Goal: Task Accomplishment & Management: Complete application form

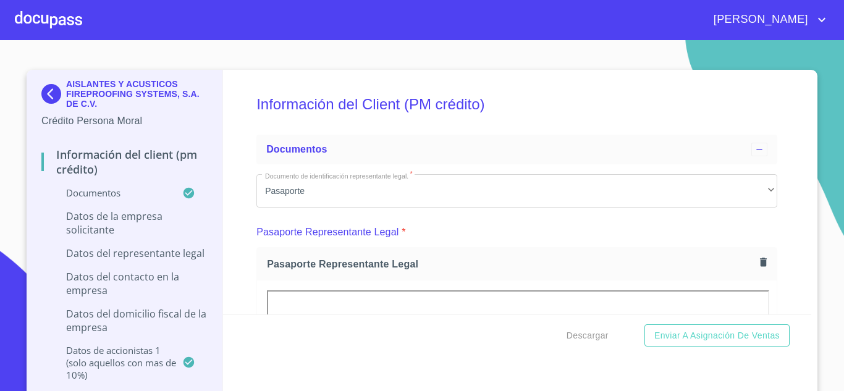
scroll to position [7661, 0]
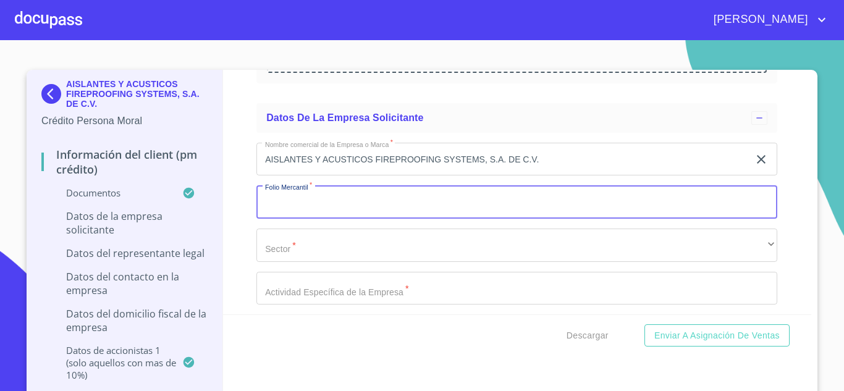
click at [426, 198] on input "Documento de identificación representante legal.   *" at bounding box center [516, 201] width 521 height 33
type input "N-2016029909"
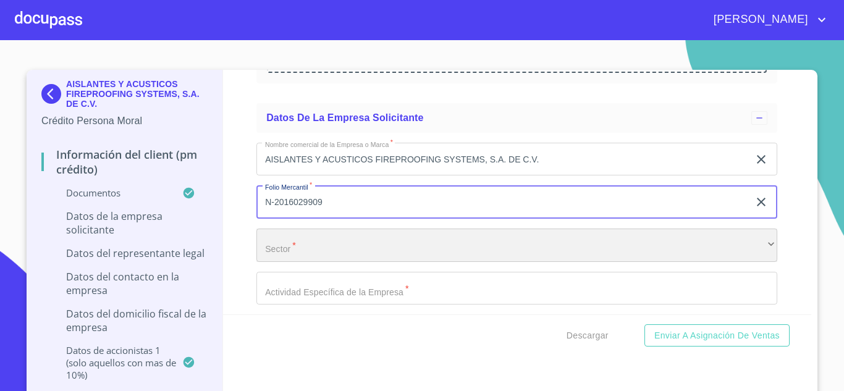
click at [381, 242] on div "​" at bounding box center [516, 245] width 521 height 33
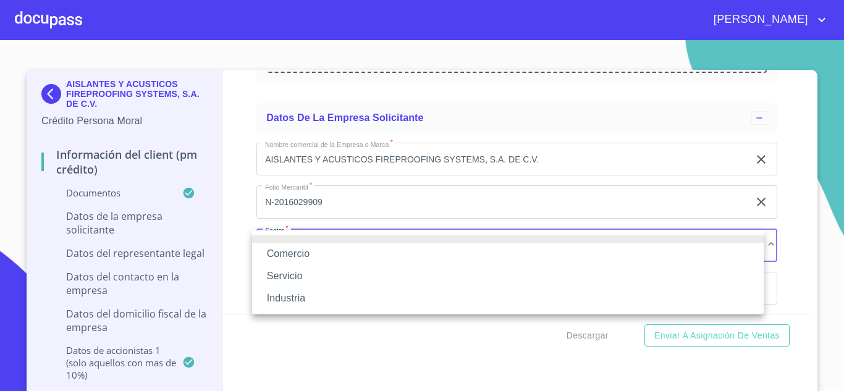
drag, startPoint x: 381, startPoint y: 242, endPoint x: 350, endPoint y: 266, distance: 39.7
click at [350, 266] on ul "Comercio Servicio Industria" at bounding box center [508, 272] width 512 height 84
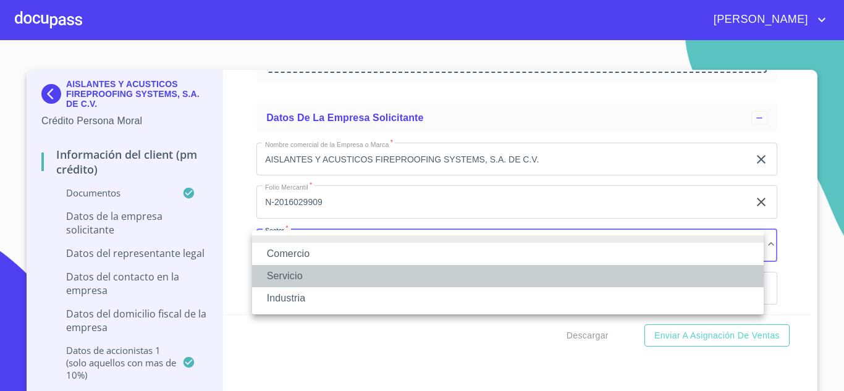
click at [300, 280] on li "Servicio" at bounding box center [508, 276] width 512 height 22
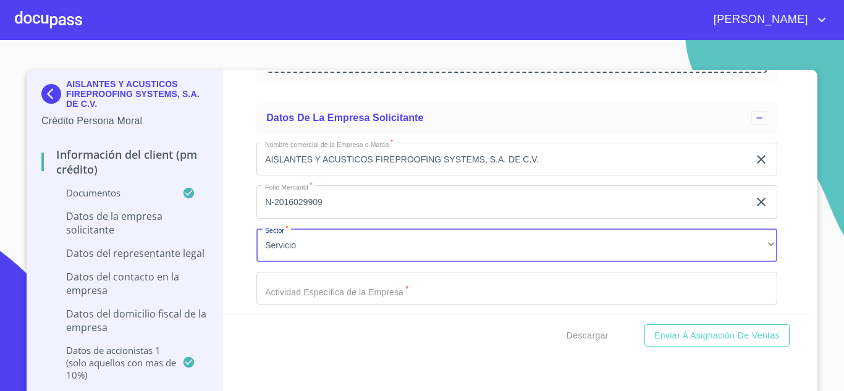
click at [378, 176] on input "Documento de identificación representante legal.   *" at bounding box center [502, 159] width 492 height 33
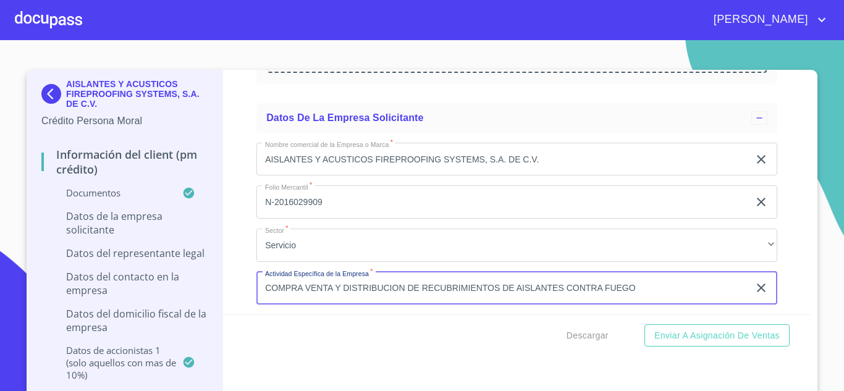
click at [400, 288] on input "COMPRA VENTA Y DISTRIBUCION DE RECUBRIMIENTOS DE AISLANTES CONTRA FUEGO" at bounding box center [502, 288] width 492 height 33
click at [436, 290] on input "COMPRA VENTA DE RECUBRIMIENTOS DE AISLANTES CONTRA FUEGO" at bounding box center [502, 288] width 492 height 33
click at [559, 287] on input "COMPRA VENTA DE RECUBRIMIENTOS Y AISLANTES CONTRA FUEGO" at bounding box center [502, 288] width 492 height 33
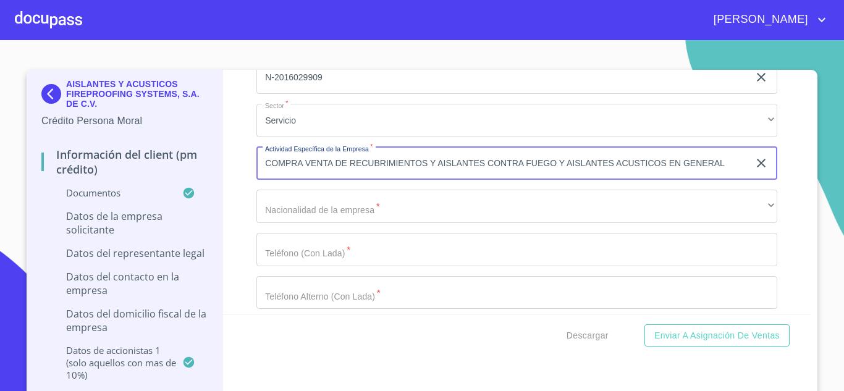
scroll to position [7810, 0]
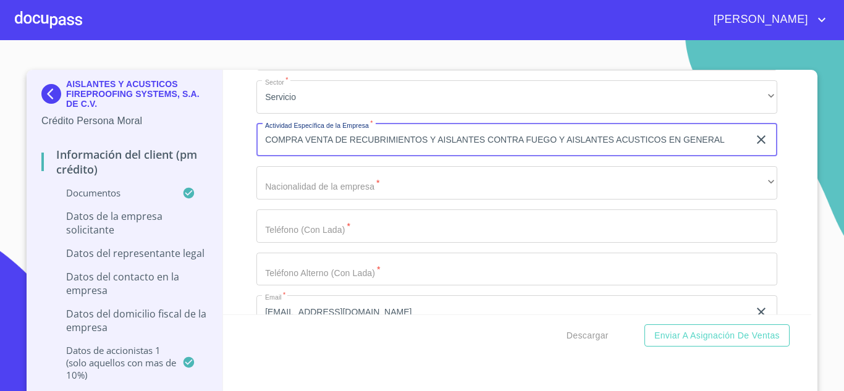
type input "COMPRA VENTA DE RECUBRIMIENTOS Y AISLANTES CONTRA FUEGO Y AISLANTES ACUSTICOS E…"
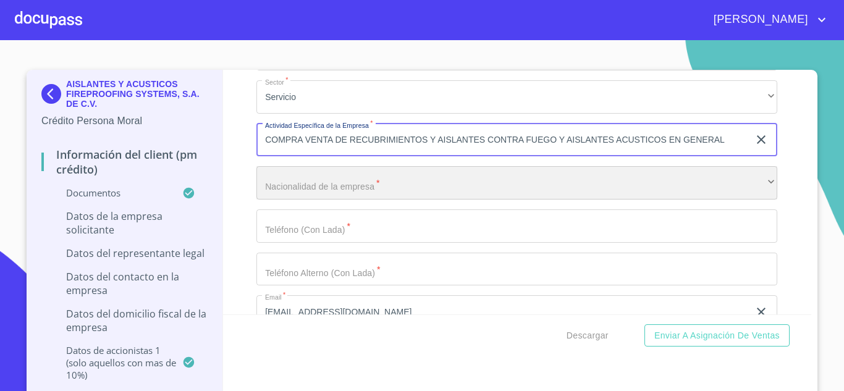
click at [365, 182] on div "​" at bounding box center [516, 182] width 521 height 33
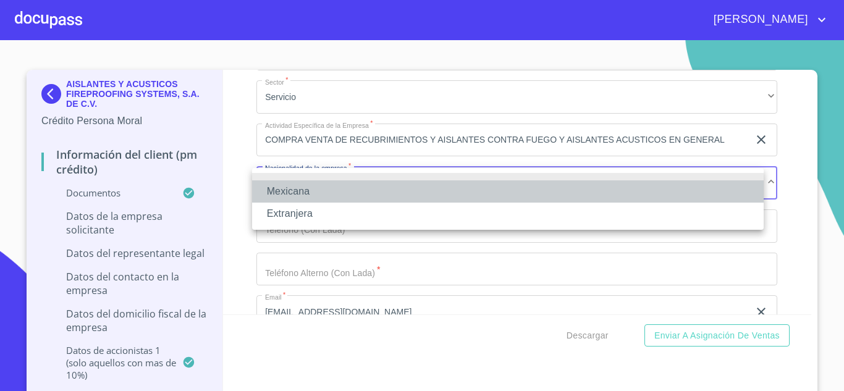
click at [337, 190] on li "Mexicana" at bounding box center [508, 191] width 512 height 22
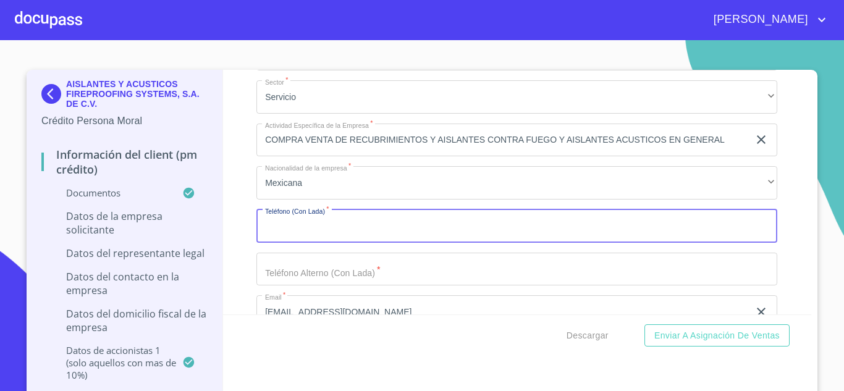
click at [336, 232] on input "Documento de identificación representante legal.   *" at bounding box center [516, 225] width 521 height 33
type input "5540375456"
click at [305, 28] on input "Documento de identificación representante legal.   *" at bounding box center [502, 10] width 492 height 33
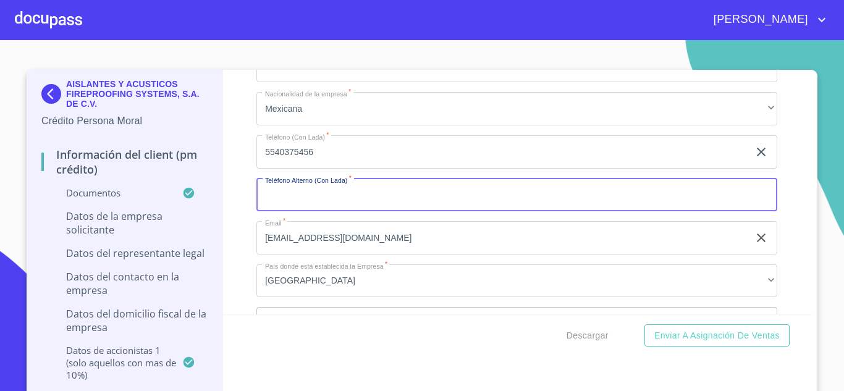
scroll to position [7909, 0]
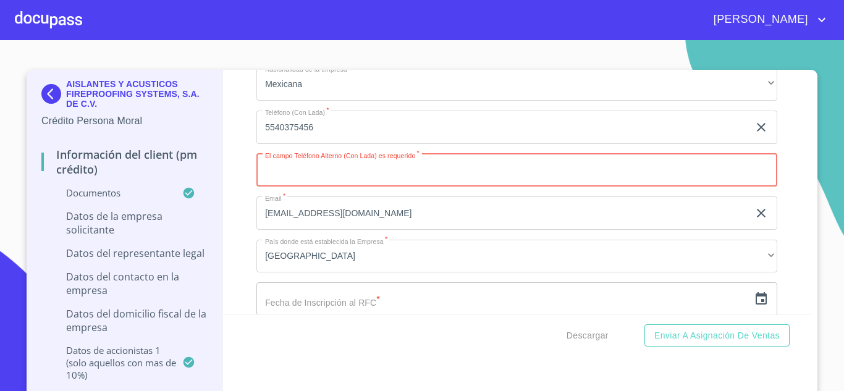
click at [357, 171] on input "Documento de identificación representante legal.   *" at bounding box center [516, 170] width 521 height 33
type input "5540375456"
click at [352, 300] on input "text" at bounding box center [502, 298] width 492 height 33
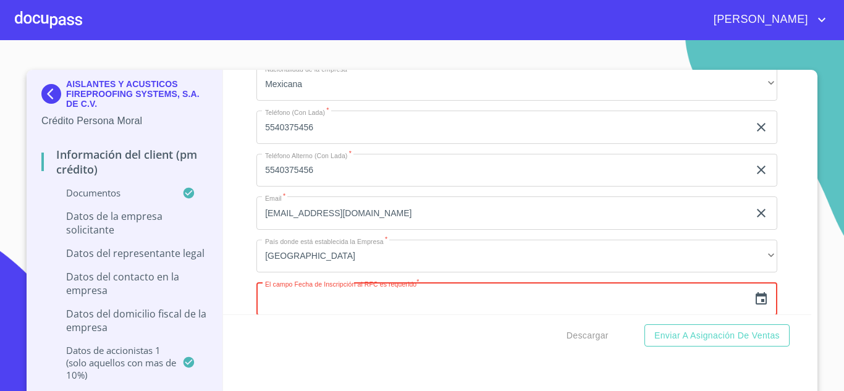
click at [754, 302] on icon "button" at bounding box center [761, 299] width 15 height 15
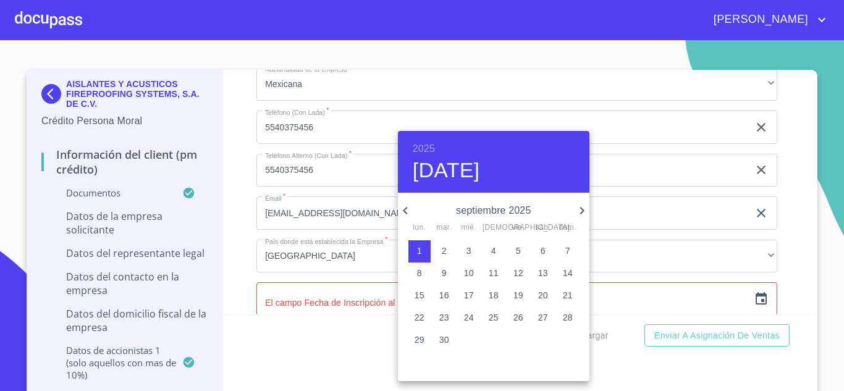
click at [422, 142] on h6 "2025" at bounding box center [424, 148] width 22 height 17
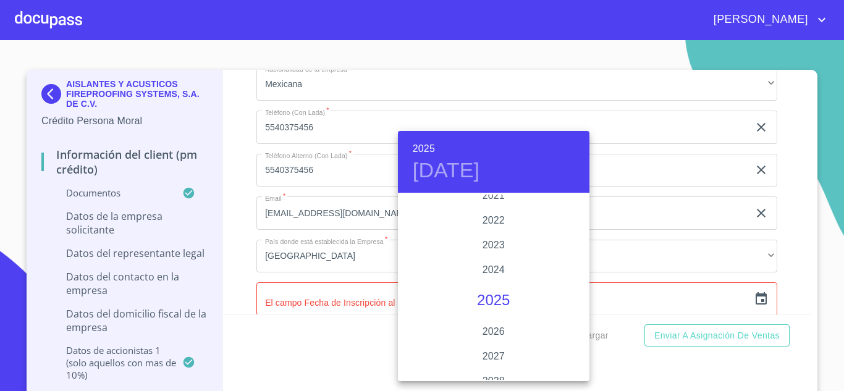
scroll to position [2373, 0]
click at [491, 205] on div "2021" at bounding box center [494, 207] width 192 height 25
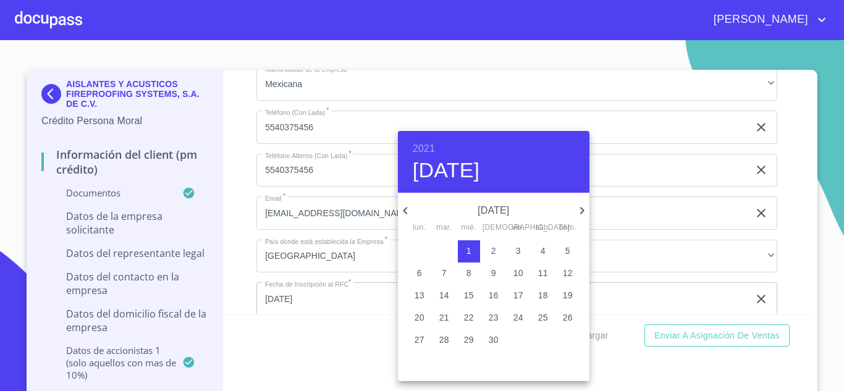
click at [402, 212] on icon "button" at bounding box center [405, 210] width 15 height 15
click at [422, 317] on p "21" at bounding box center [420, 317] width 10 height 12
click at [686, 373] on div at bounding box center [422, 195] width 844 height 391
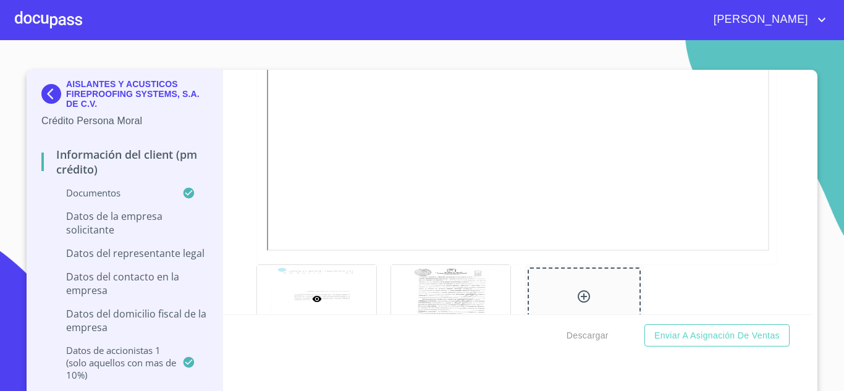
scroll to position [3691, 0]
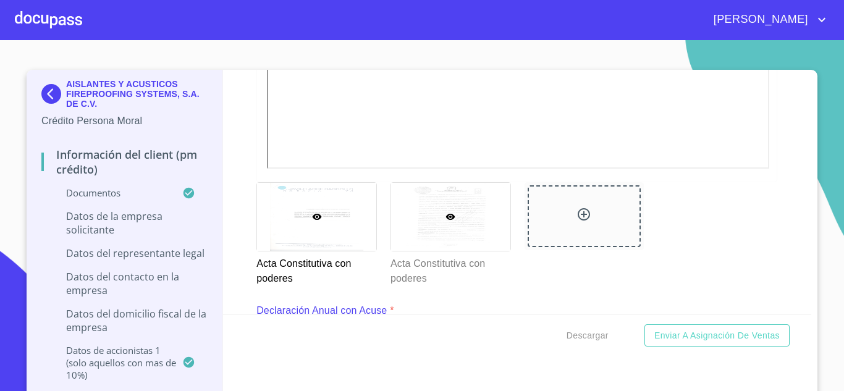
click at [470, 221] on div at bounding box center [450, 216] width 119 height 67
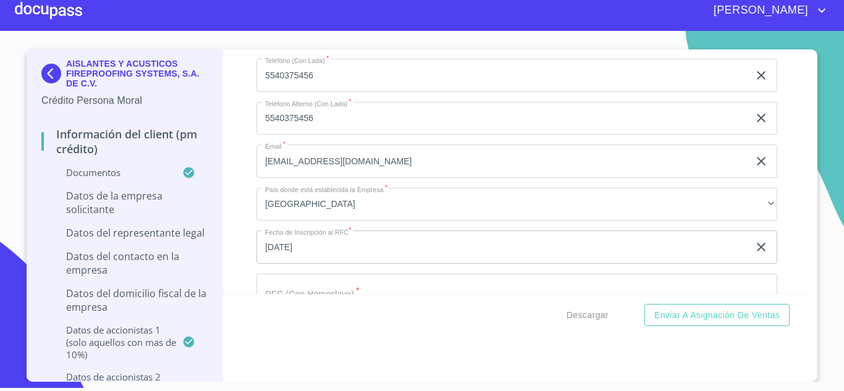
scroll to position [8039, 0]
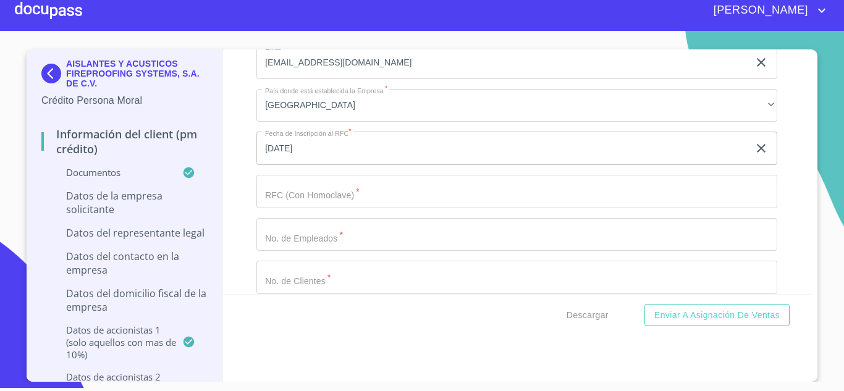
click at [472, 151] on input "[DATE]" at bounding box center [504, 148] width 497 height 33
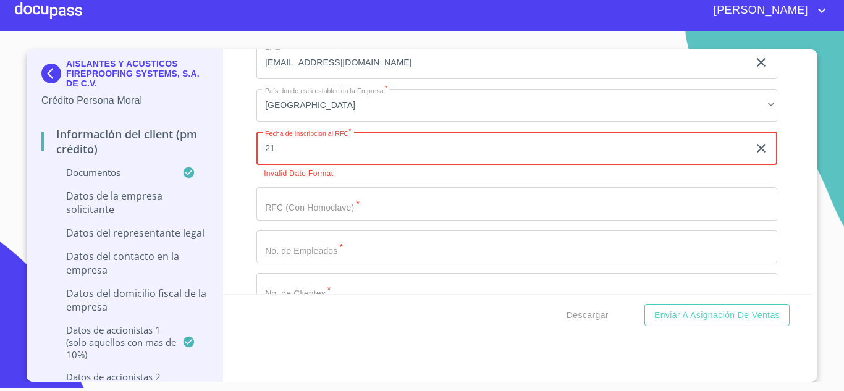
type input "2_"
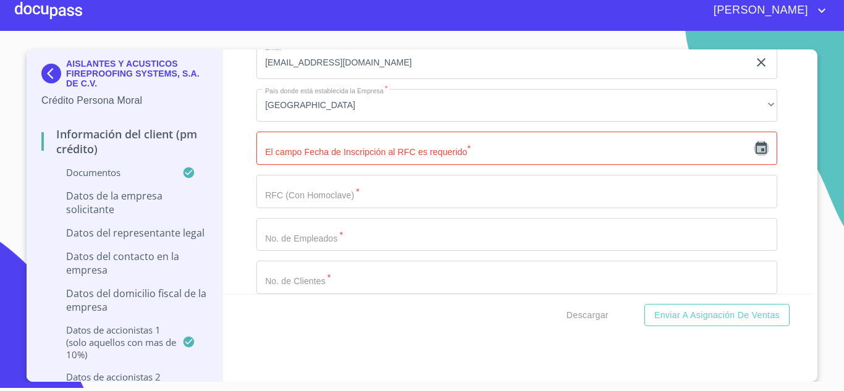
click at [754, 148] on icon "button" at bounding box center [761, 148] width 15 height 15
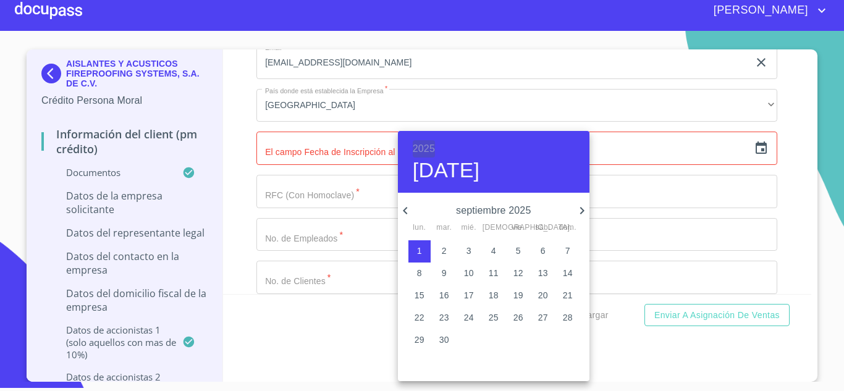
click at [430, 148] on h6 "2025" at bounding box center [424, 148] width 22 height 17
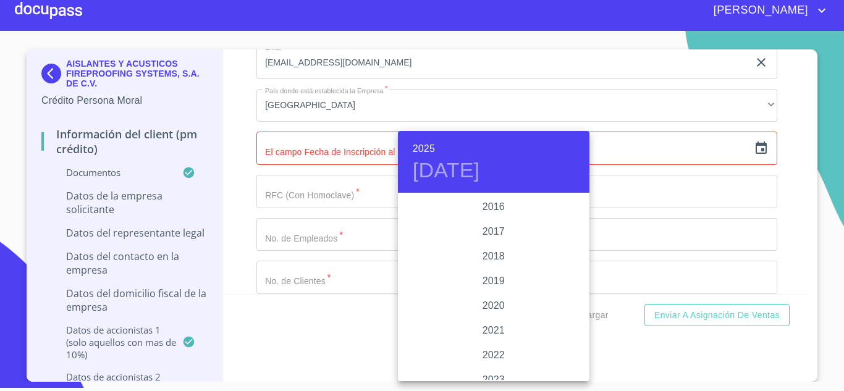
scroll to position [2192, 0]
click at [491, 266] on div "2016" at bounding box center [494, 264] width 192 height 25
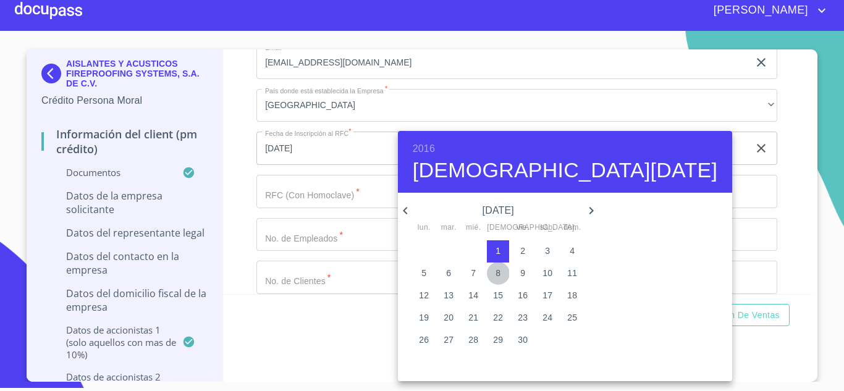
click at [496, 271] on p "8" at bounding box center [498, 273] width 5 height 12
type input "[DATE]"
click at [635, 243] on div at bounding box center [422, 195] width 844 height 391
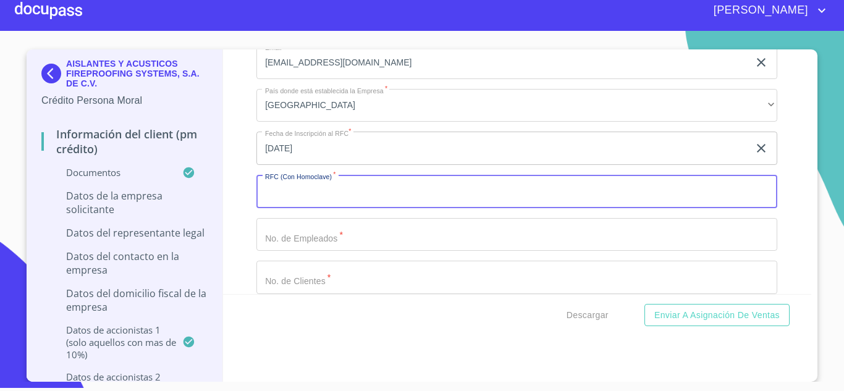
click at [322, 196] on input "Documento de identificación representante legal.   *" at bounding box center [516, 191] width 521 height 33
type input "AAF160908N99"
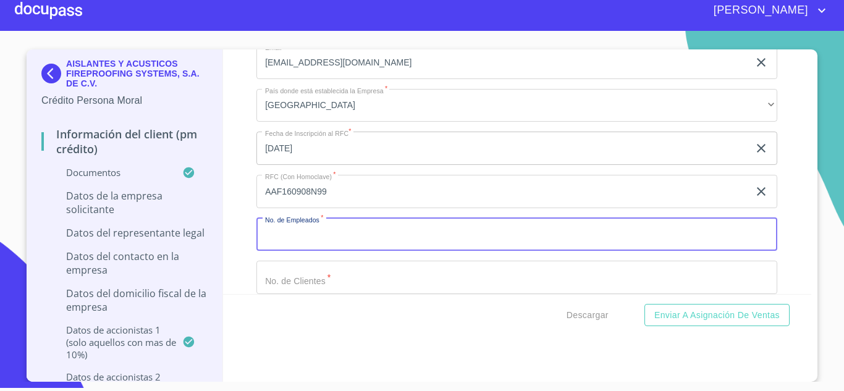
click at [305, 242] on input "Documento de identificación representante legal.   *" at bounding box center [516, 234] width 521 height 33
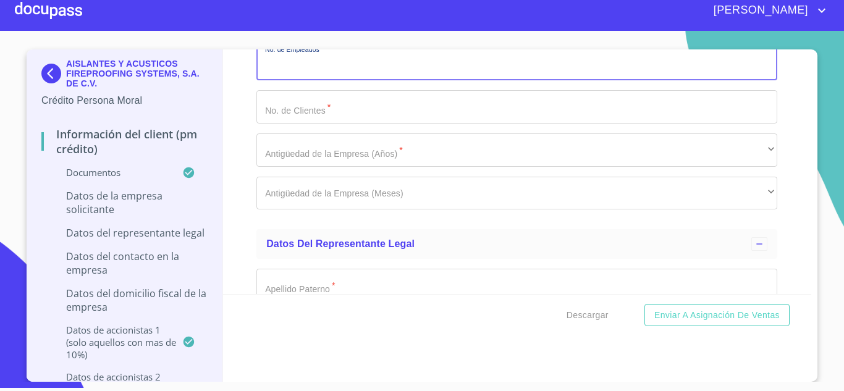
scroll to position [8212, 0]
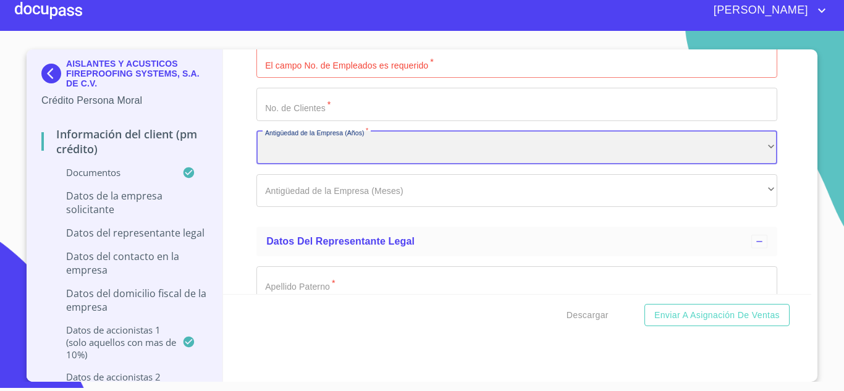
click at [324, 153] on div "​" at bounding box center [516, 147] width 521 height 33
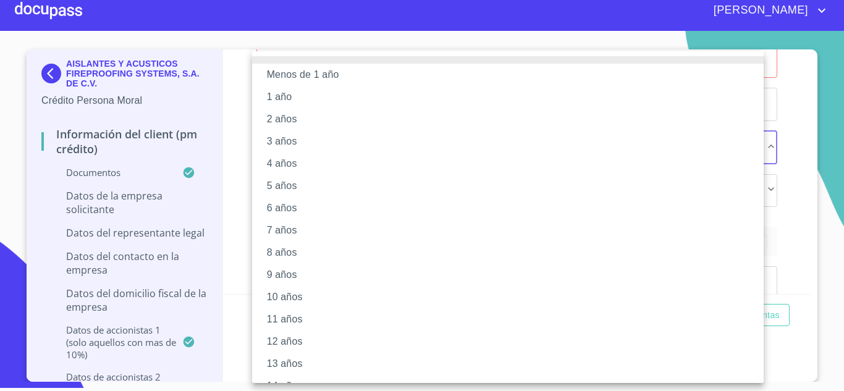
click at [285, 292] on li "10 años" at bounding box center [512, 297] width 521 height 22
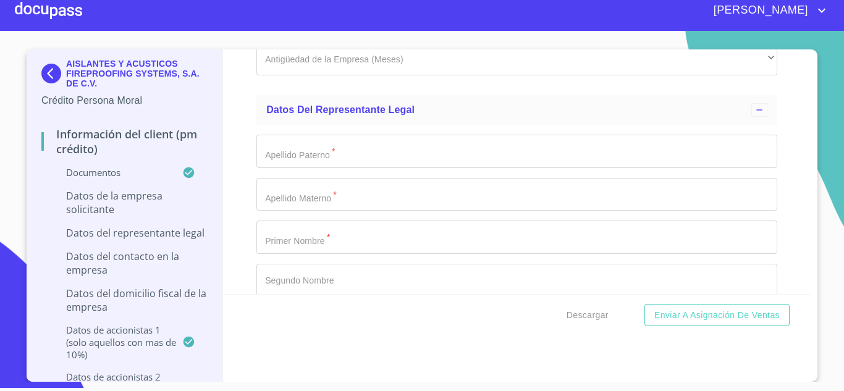
scroll to position [8368, 0]
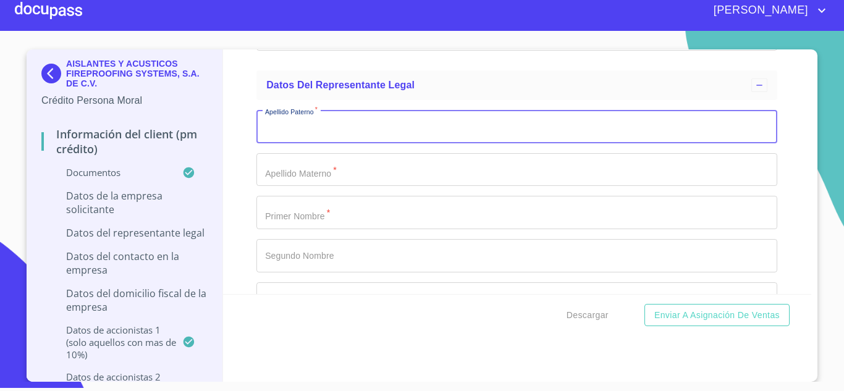
click at [282, 122] on input "Documento de identificación representante legal.   *" at bounding box center [516, 126] width 521 height 33
type input "[PERSON_NAME]"
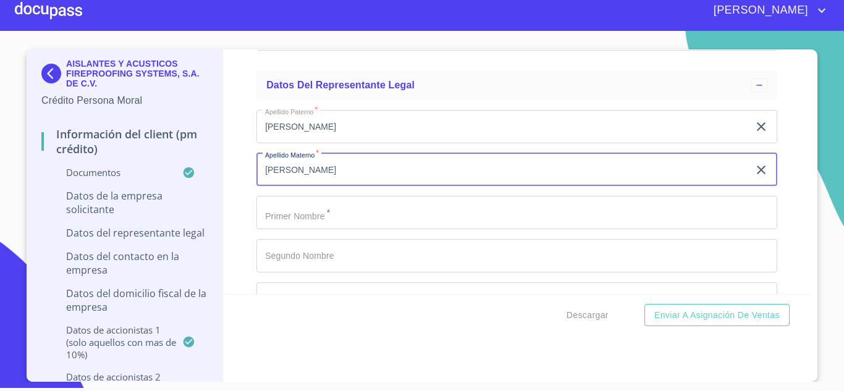
type input "[PERSON_NAME]"
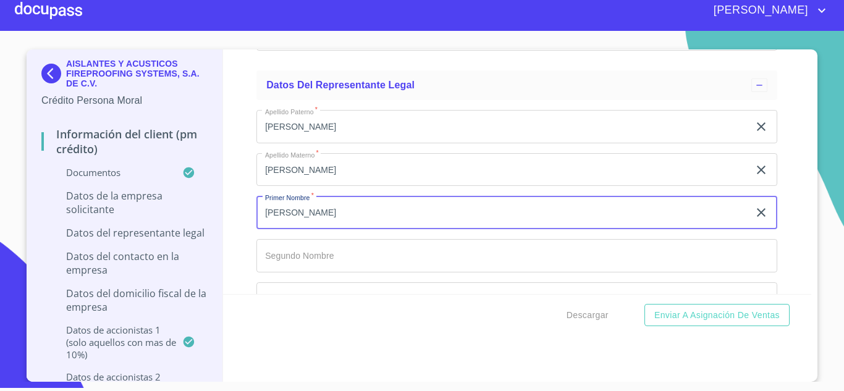
type input "[PERSON_NAME]"
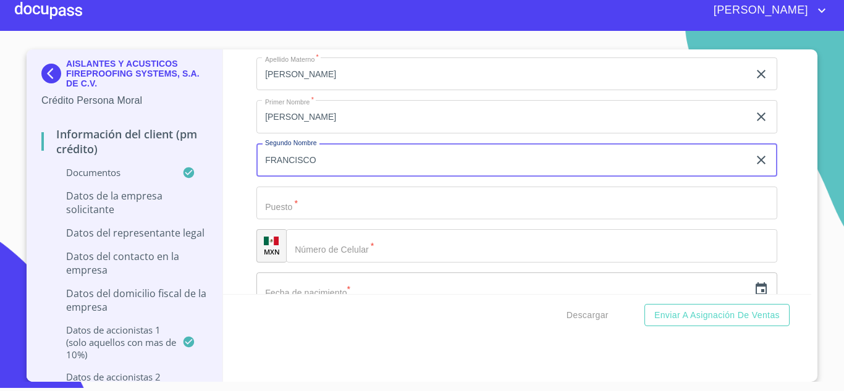
scroll to position [8467, 0]
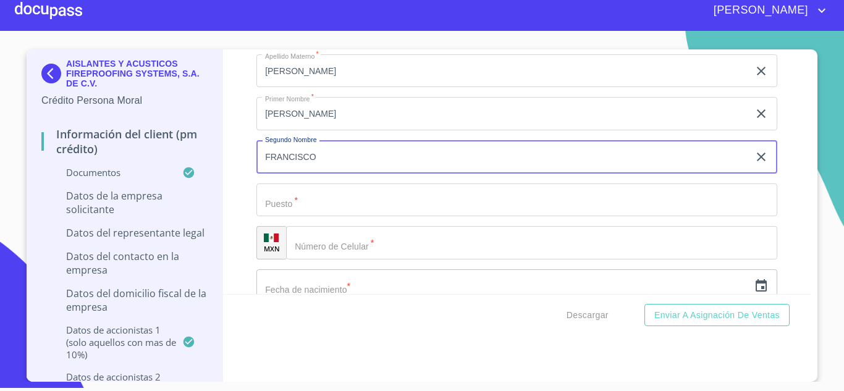
type input "FRANCISCO"
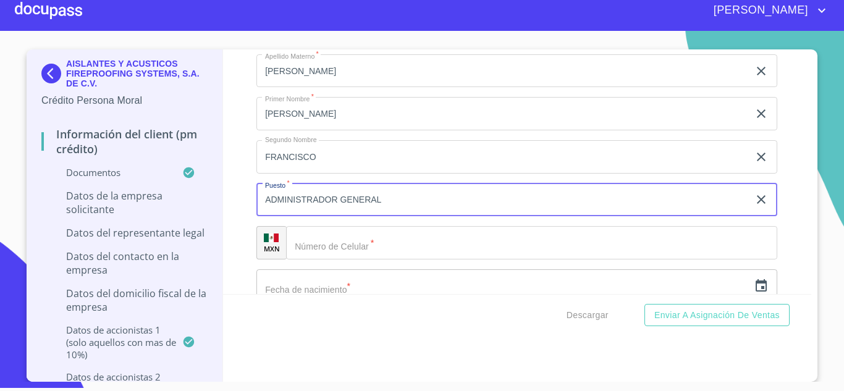
type input "ADMINISTRADOR GENERAL"
click at [350, 242] on input "Documento de identificación representante legal.   *" at bounding box center [531, 242] width 491 height 33
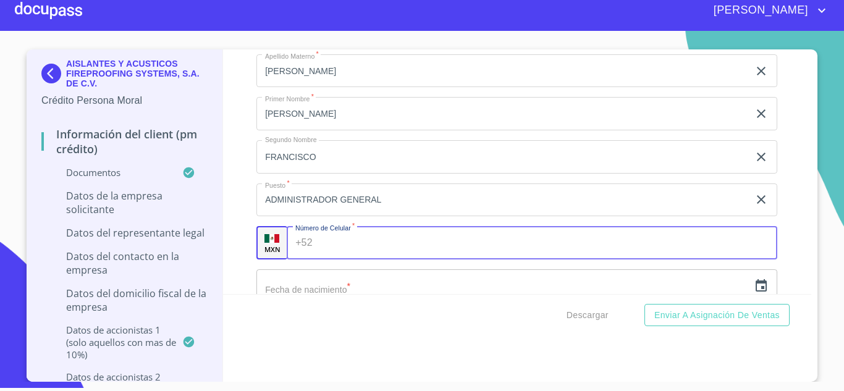
click at [350, 242] on input "Documento de identificación representante legal.   *" at bounding box center [548, 242] width 460 height 33
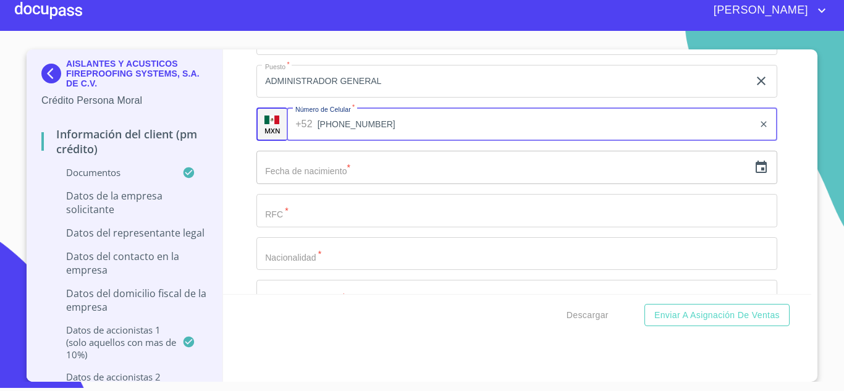
scroll to position [8591, 0]
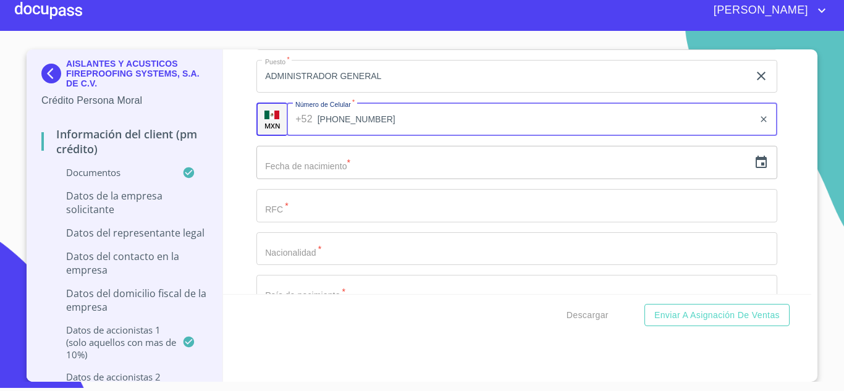
type input "[PHONE_NUMBER]"
click at [754, 157] on icon "button" at bounding box center [761, 162] width 15 height 15
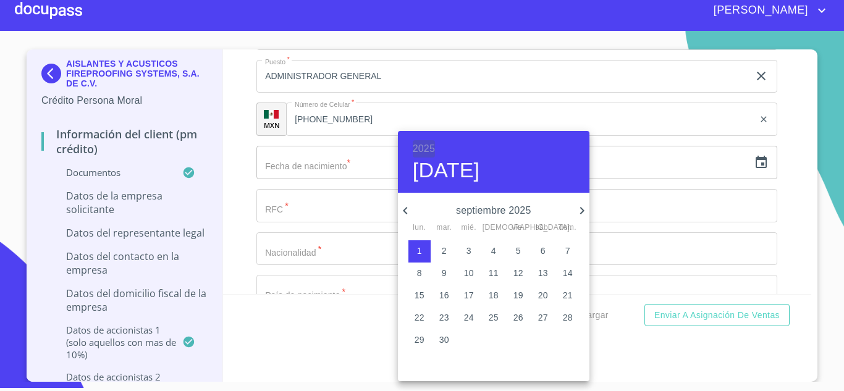
click at [428, 148] on h6 "2025" at bounding box center [424, 148] width 22 height 17
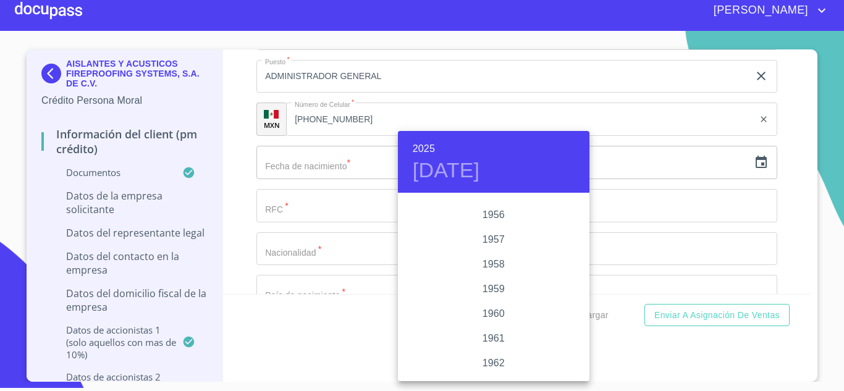
scroll to position [709, 0]
click at [494, 266] on div "1956" at bounding box center [494, 264] width 192 height 25
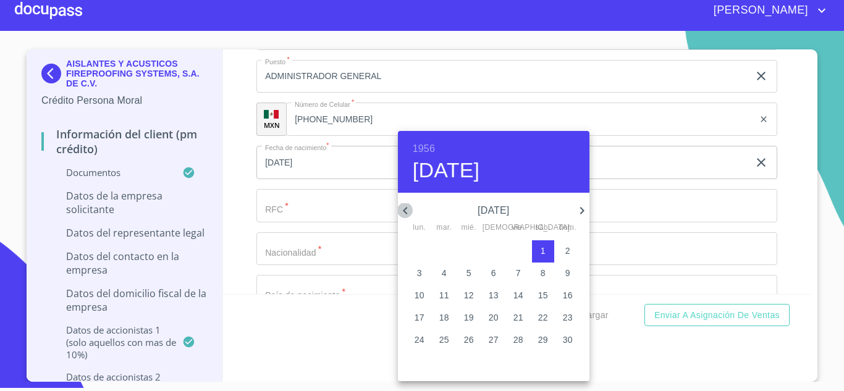
click at [403, 210] on icon "button" at bounding box center [405, 210] width 15 height 15
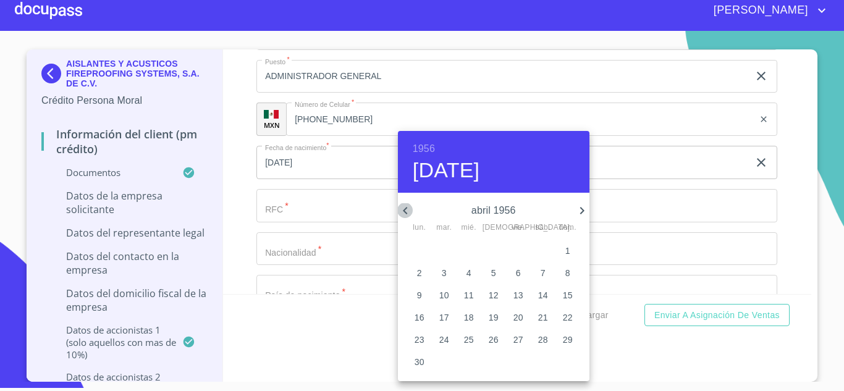
click at [403, 210] on icon "button" at bounding box center [405, 210] width 15 height 15
click at [444, 318] on p "17" at bounding box center [444, 317] width 10 height 12
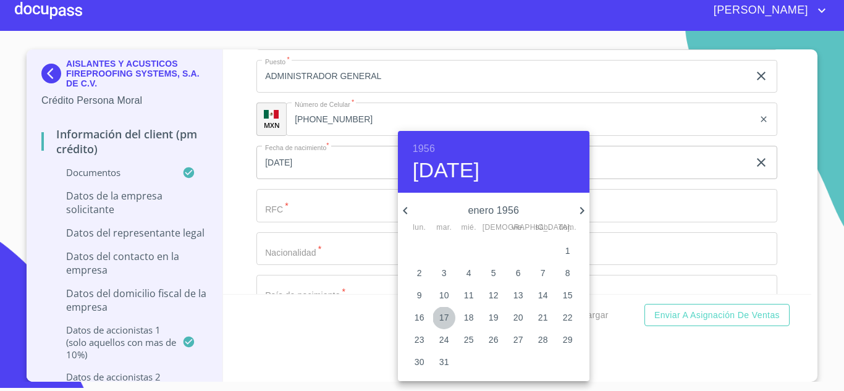
type input "[DATE]"
click at [342, 215] on div at bounding box center [422, 195] width 844 height 391
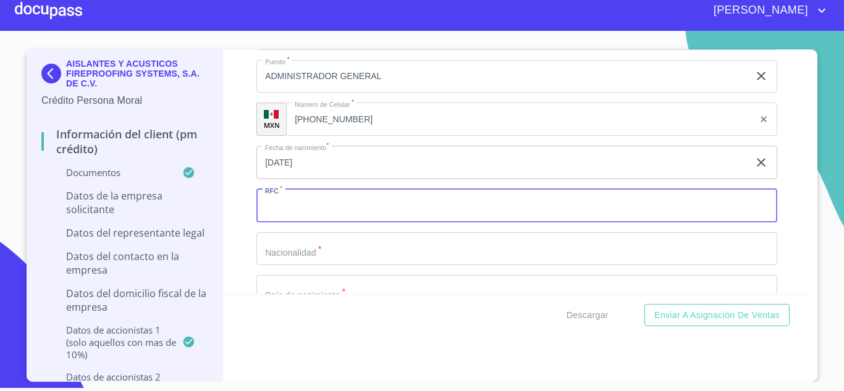
click at [334, 208] on input "Documento de identificación representante legal.   *" at bounding box center [516, 205] width 521 height 33
type input "UIMJ560117QE6"
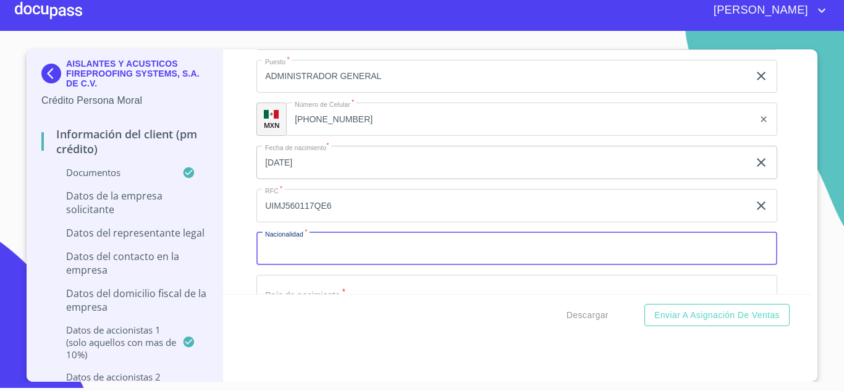
click at [325, 249] on input "Documento de identificación representante legal.   *" at bounding box center [516, 248] width 521 height 33
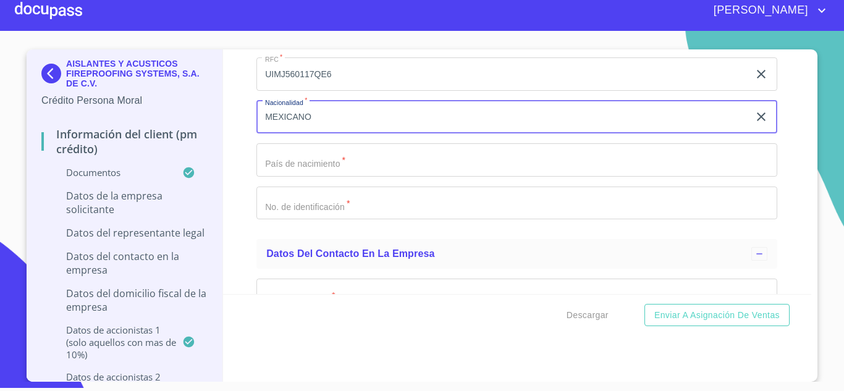
scroll to position [8739, 0]
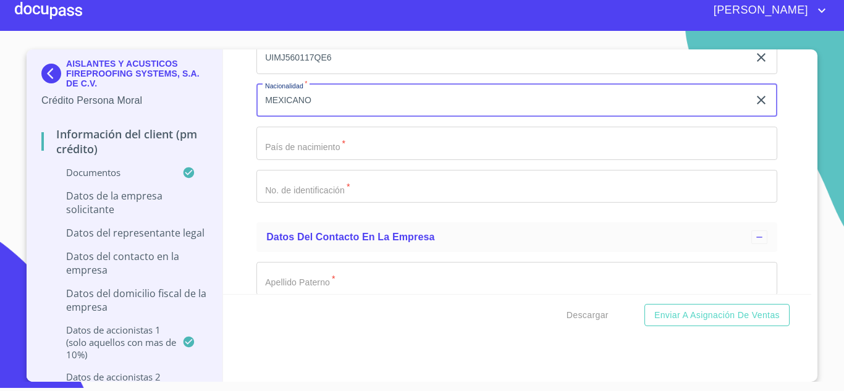
type input "MEXICANO"
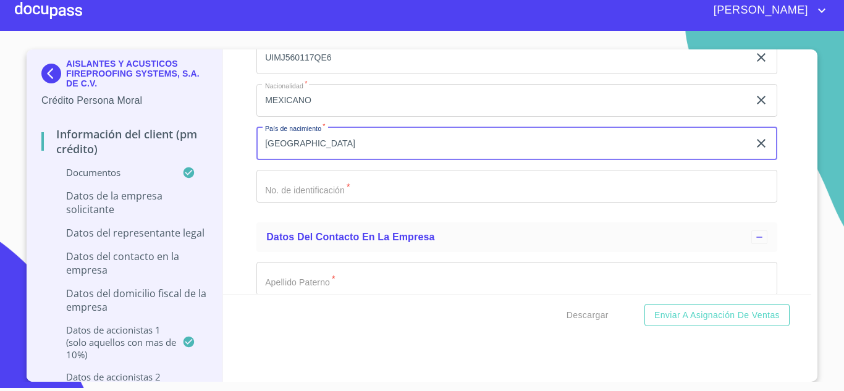
type input "[GEOGRAPHIC_DATA]"
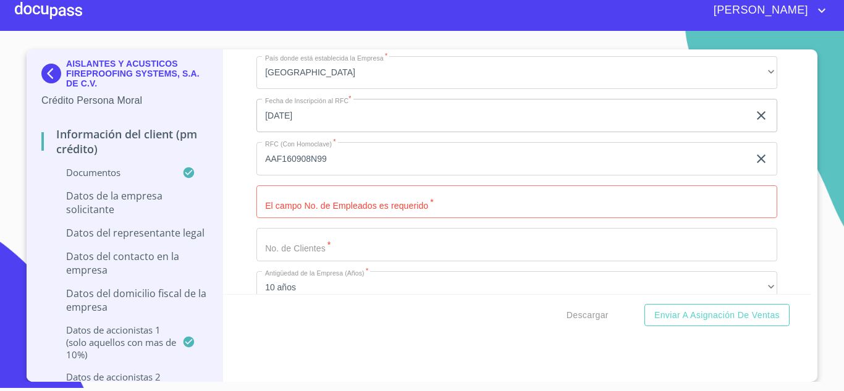
scroll to position [8105, 0]
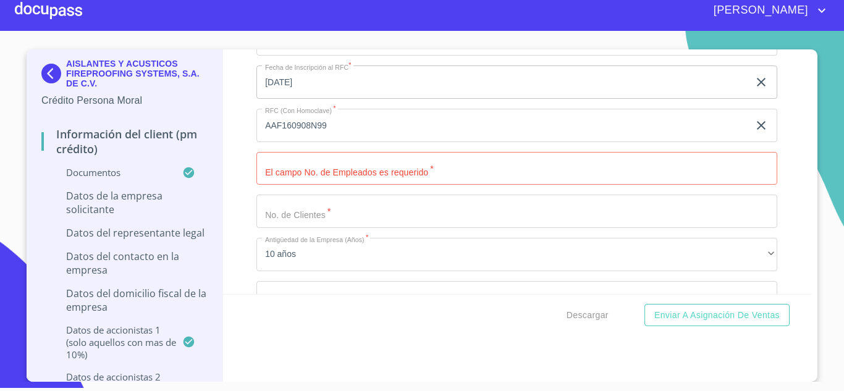
click at [552, 169] on input "Documento de identificación representante legal.   *" at bounding box center [516, 168] width 521 height 33
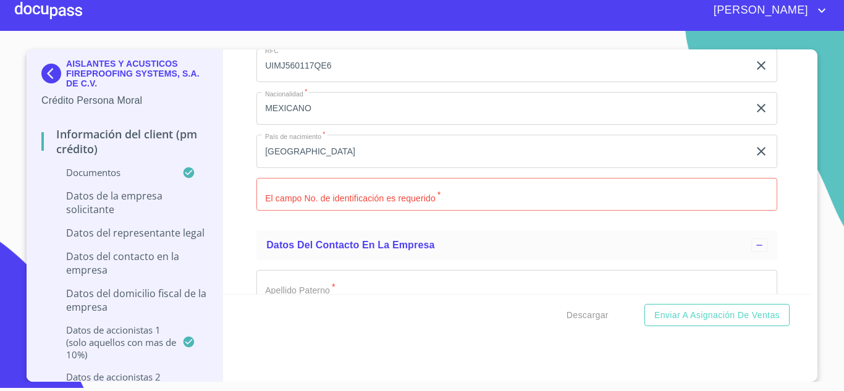
scroll to position [8747, 0]
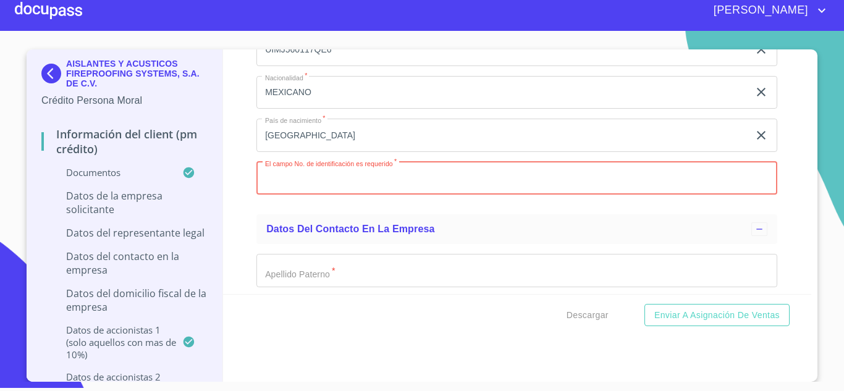
click at [329, 181] on input "Documento de identificación representante legal.   *" at bounding box center [516, 178] width 521 height 33
type input "G83965211"
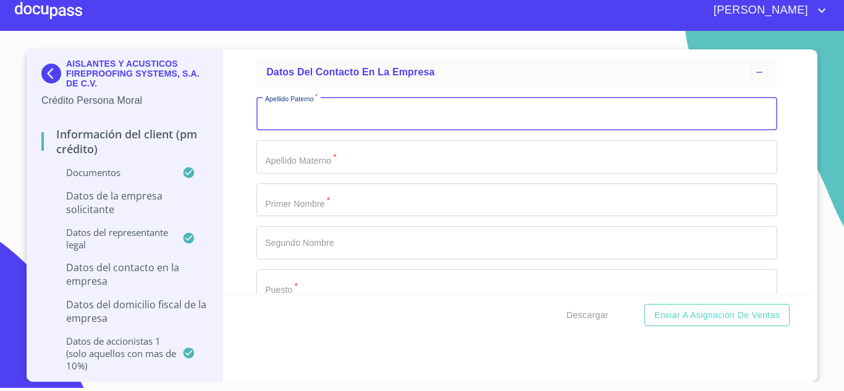
scroll to position [8929, 0]
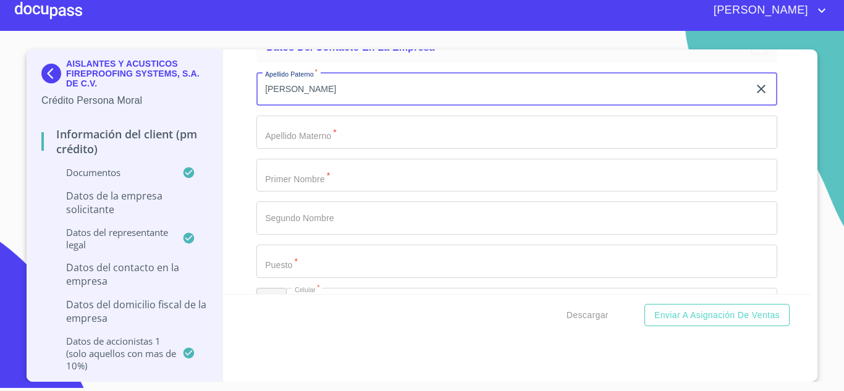
type input "[PERSON_NAME]"
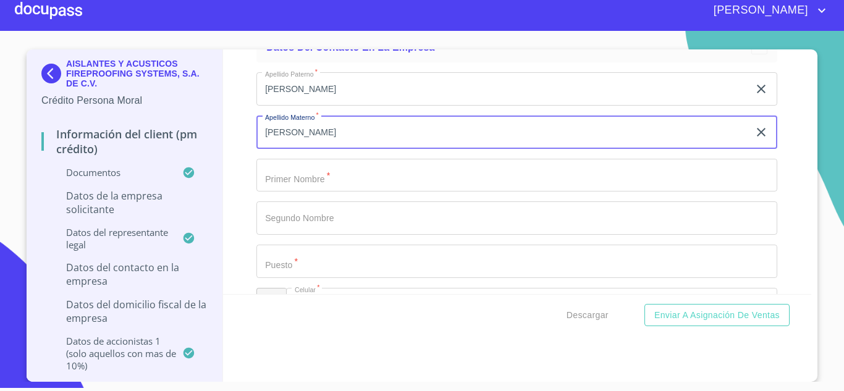
type input "[PERSON_NAME]"
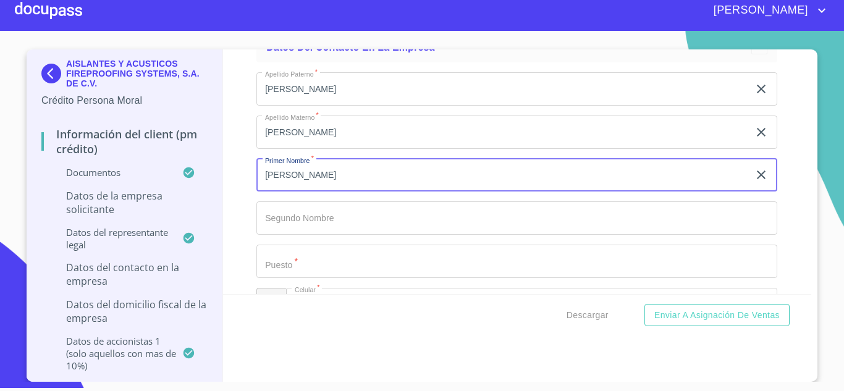
type input "[PERSON_NAME]"
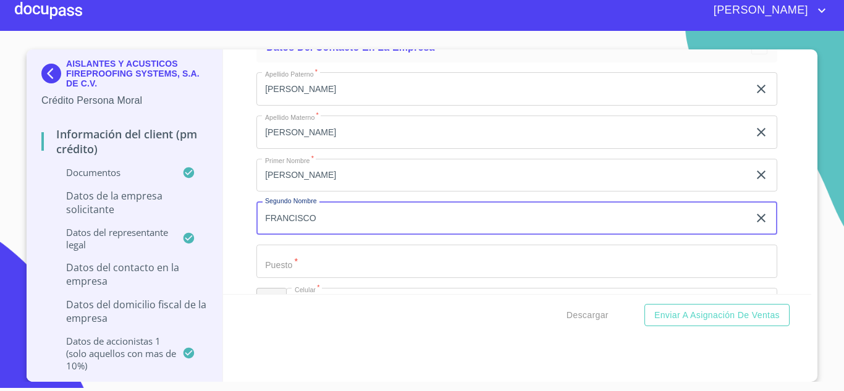
type input "FRANCISCO"
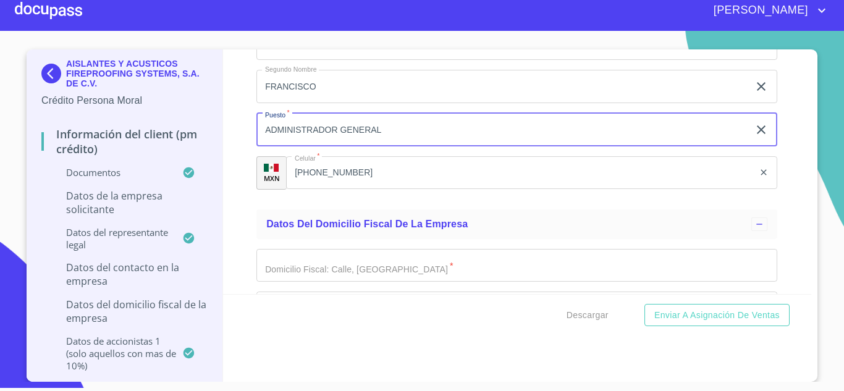
scroll to position [9068, 0]
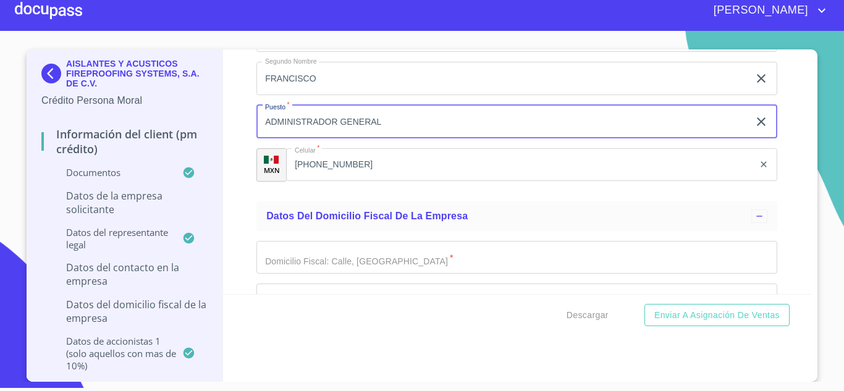
type input "ADMINISTRADOR GENERAL"
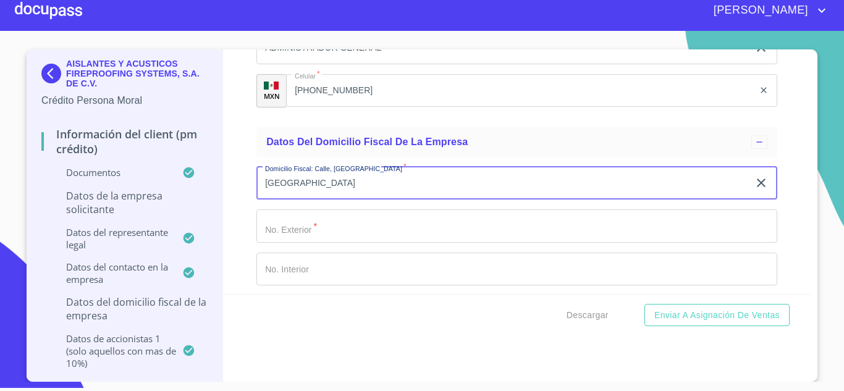
scroll to position [9167, 0]
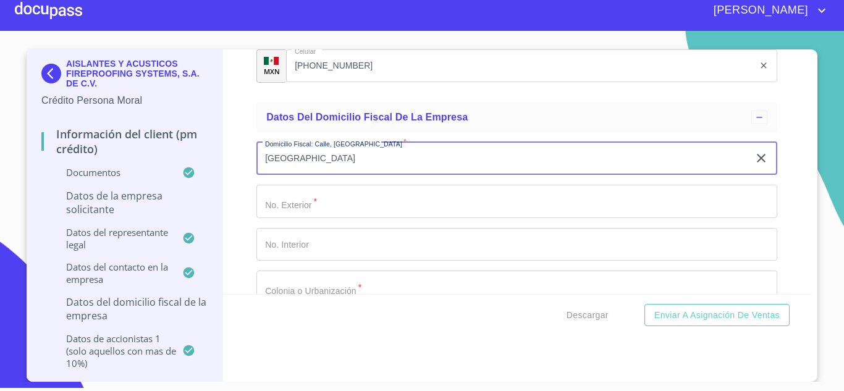
type input "[GEOGRAPHIC_DATA]"
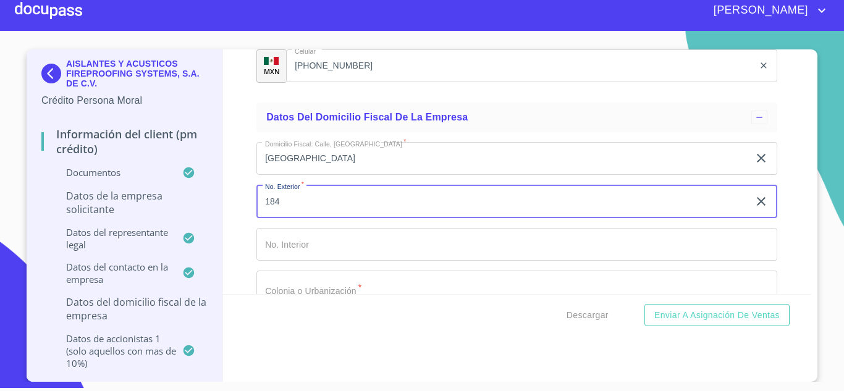
type input "184"
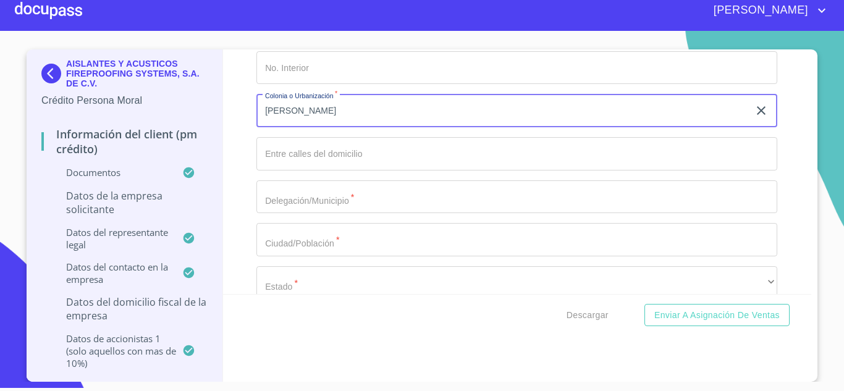
scroll to position [9349, 0]
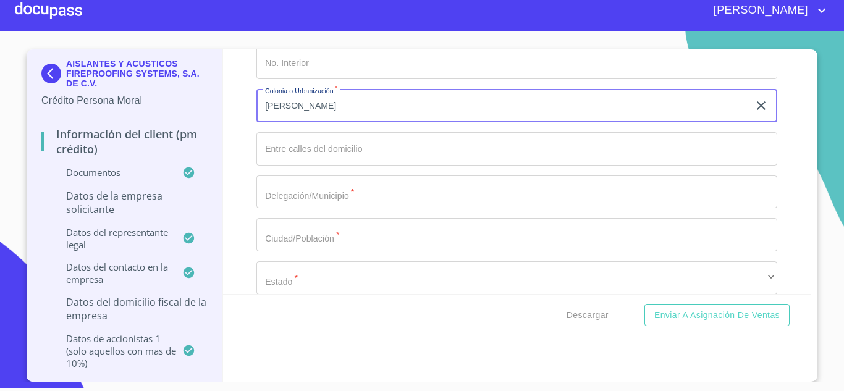
type input "[PERSON_NAME]"
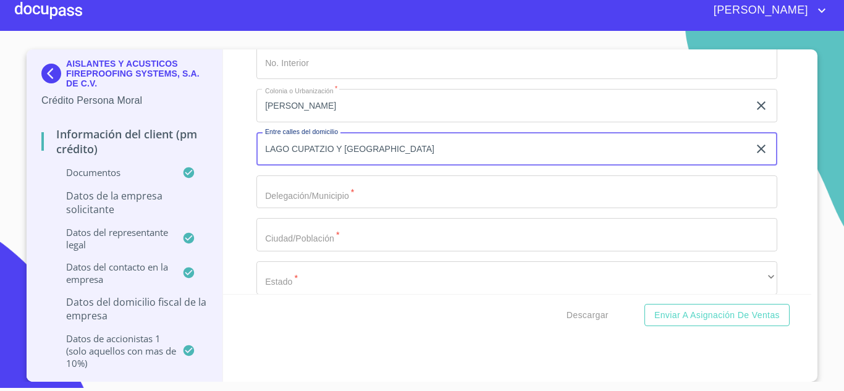
type input "LAGO CUPATZIO Y [GEOGRAPHIC_DATA]"
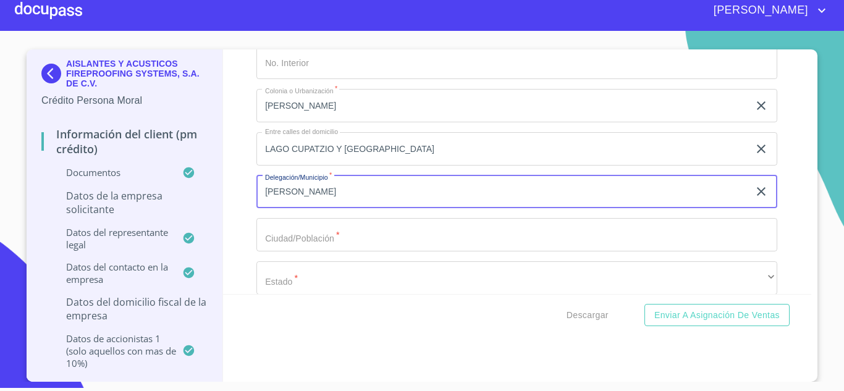
type input "[PERSON_NAME]"
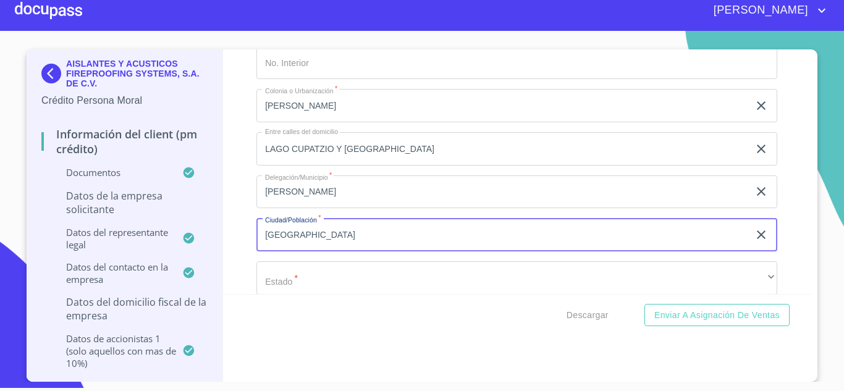
type input "[GEOGRAPHIC_DATA]"
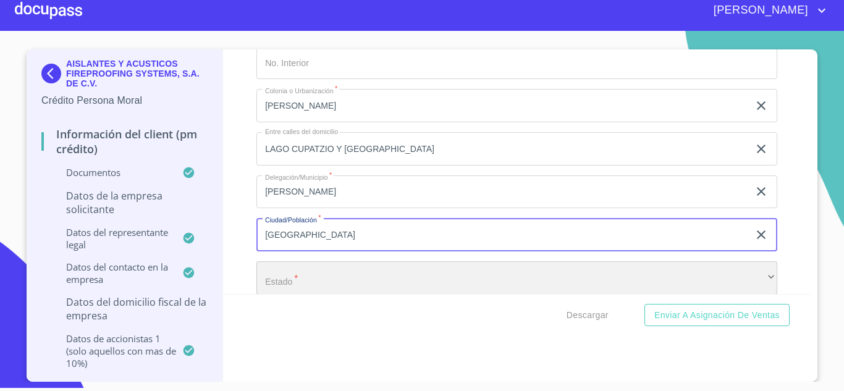
click at [281, 279] on div "​" at bounding box center [516, 277] width 521 height 33
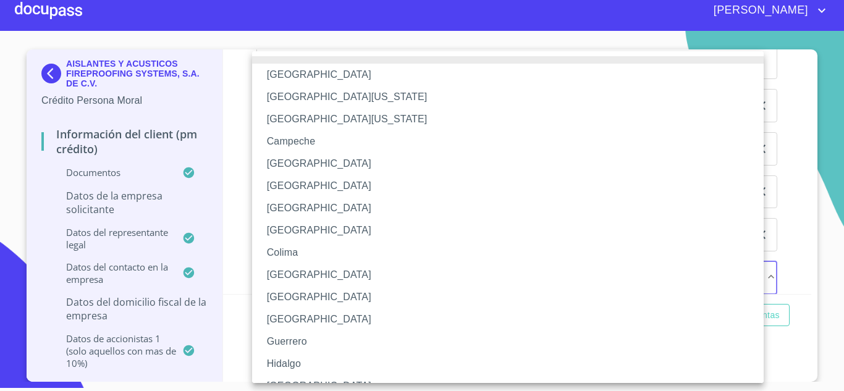
click at [314, 205] on li "[GEOGRAPHIC_DATA]" at bounding box center [512, 208] width 521 height 22
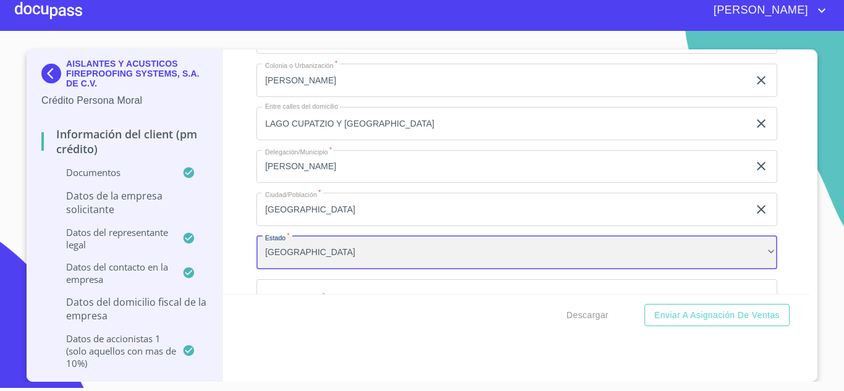
scroll to position [9489, 0]
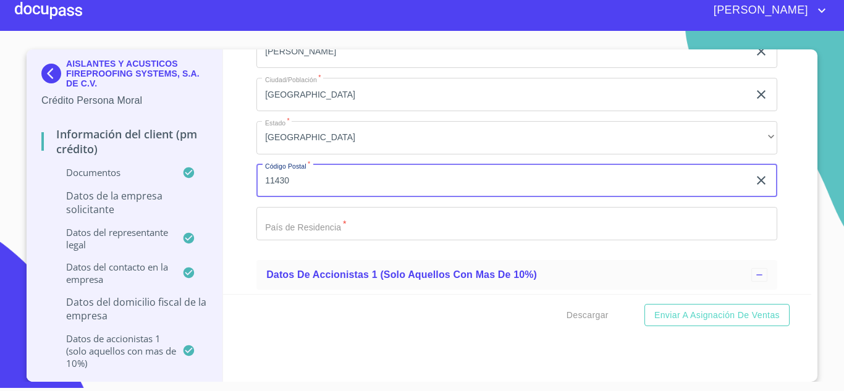
type input "11430"
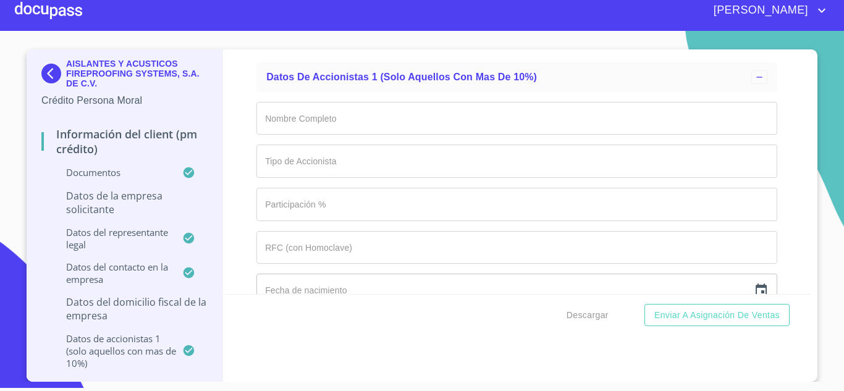
scroll to position [9711, 0]
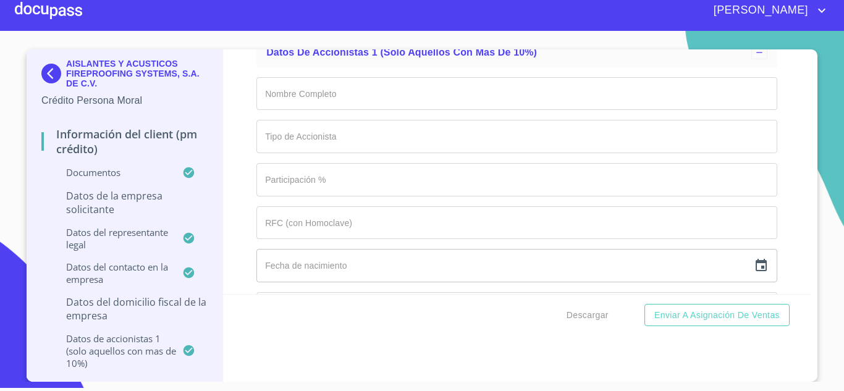
type input "[GEOGRAPHIC_DATA]"
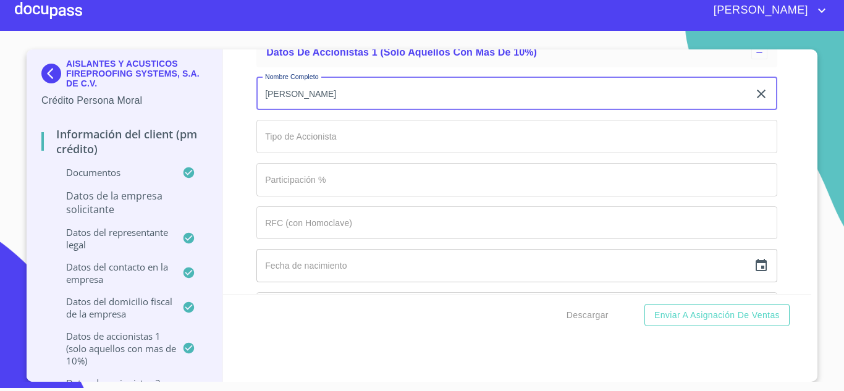
type input "[PERSON_NAME]"
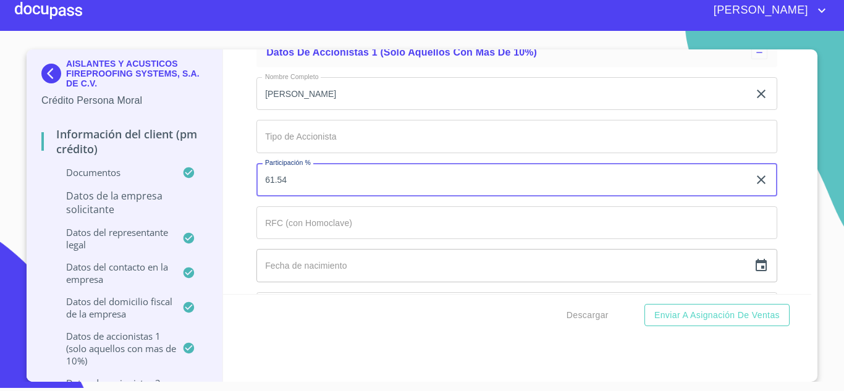
type input "61.54"
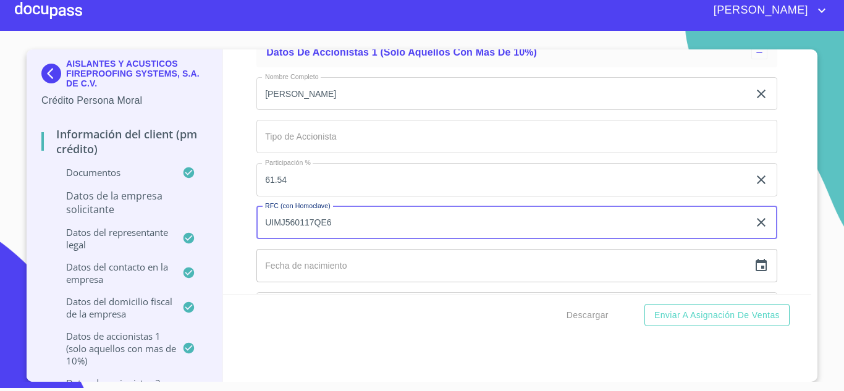
type input "UIMJ560117QE6"
click at [306, 264] on input "text" at bounding box center [502, 265] width 492 height 33
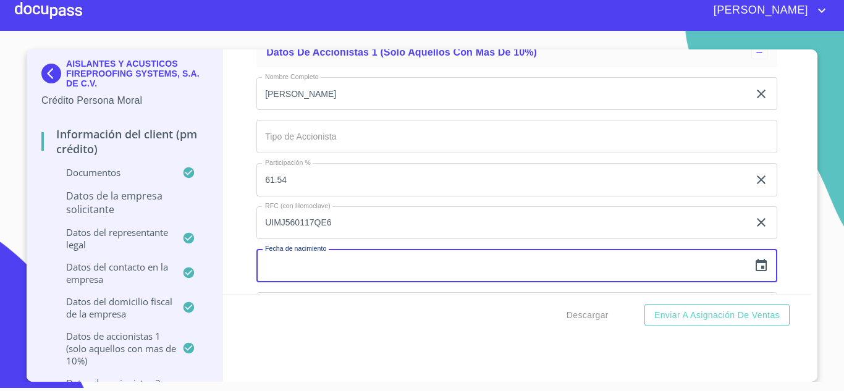
click at [754, 267] on icon "button" at bounding box center [761, 265] width 15 height 15
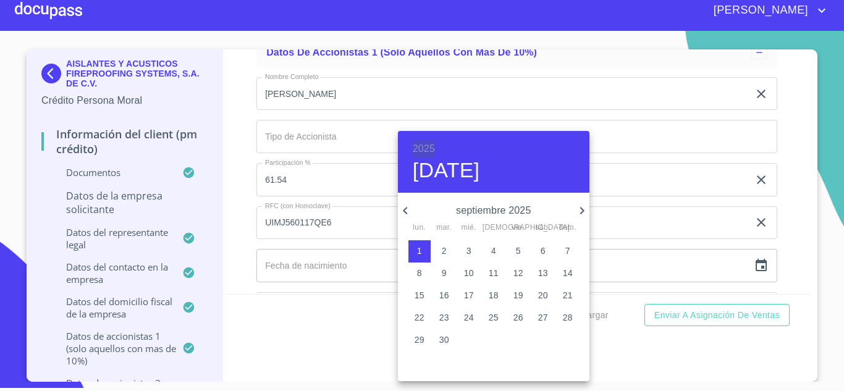
click at [421, 151] on h6 "2025" at bounding box center [424, 148] width 22 height 17
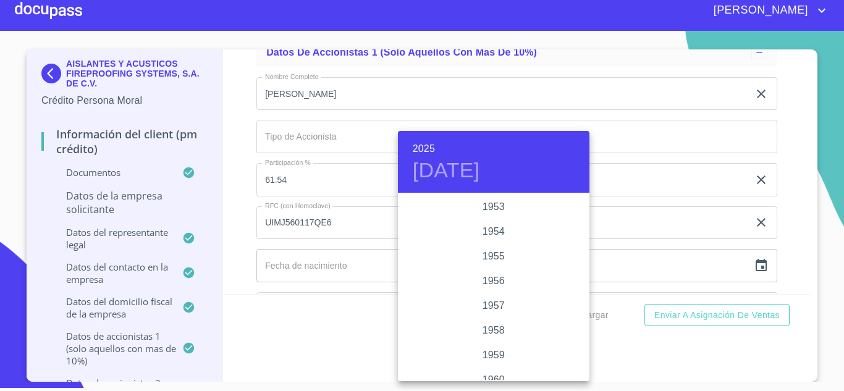
scroll to position [675, 0]
click at [490, 298] on div "1956" at bounding box center [494, 297] width 192 height 25
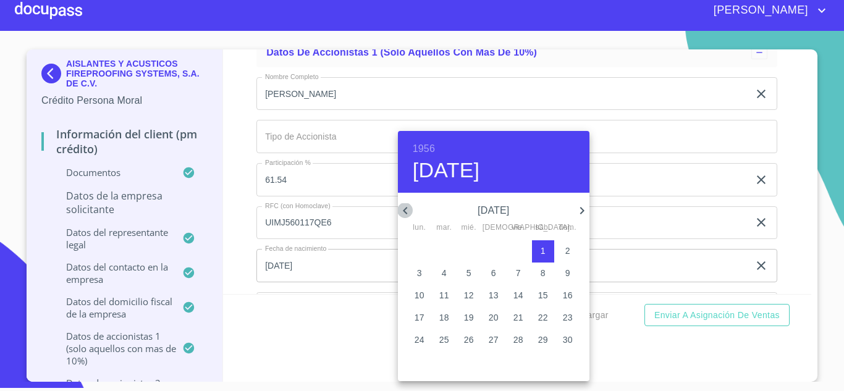
click at [404, 213] on icon "button" at bounding box center [405, 210] width 15 height 15
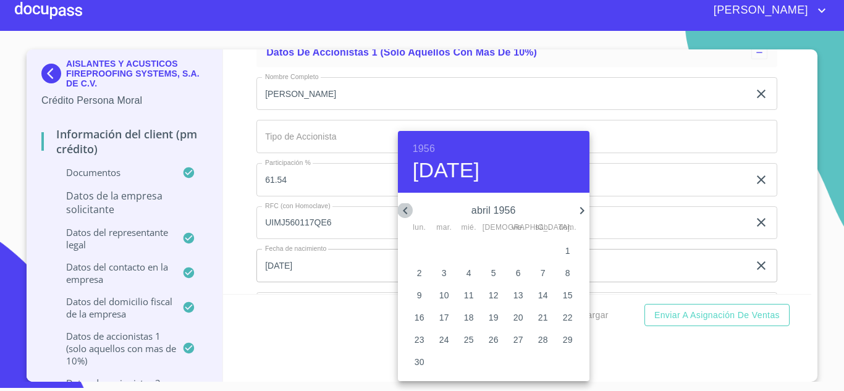
click at [404, 213] on icon "button" at bounding box center [405, 210] width 15 height 15
click at [444, 317] on p "17" at bounding box center [444, 317] width 10 height 12
type input "[DATE]"
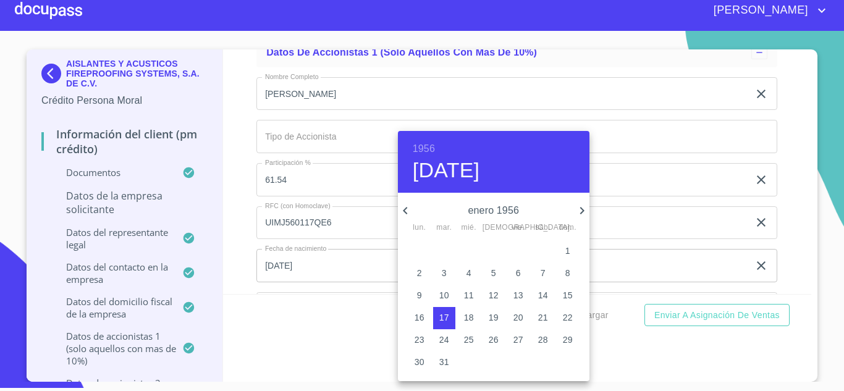
click at [332, 352] on div at bounding box center [422, 195] width 844 height 391
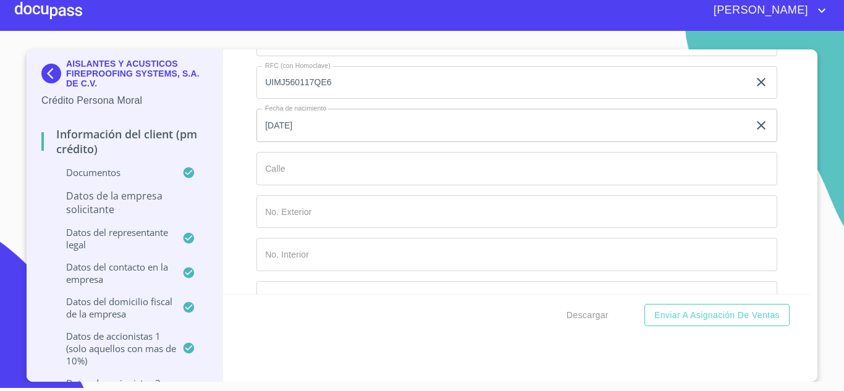
scroll to position [9876, 0]
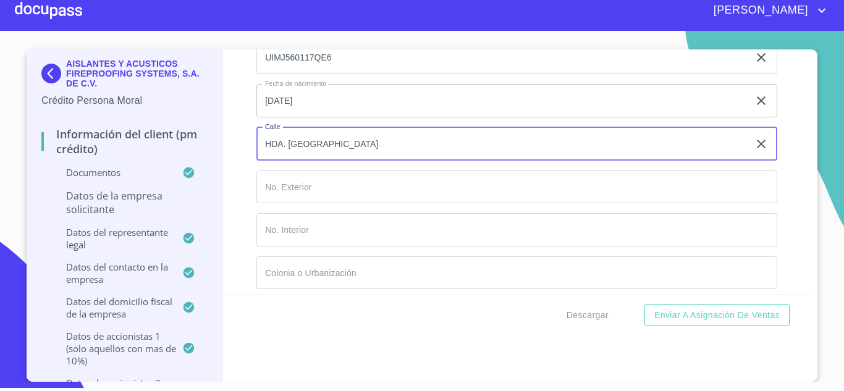
type input "HDA. [GEOGRAPHIC_DATA]"
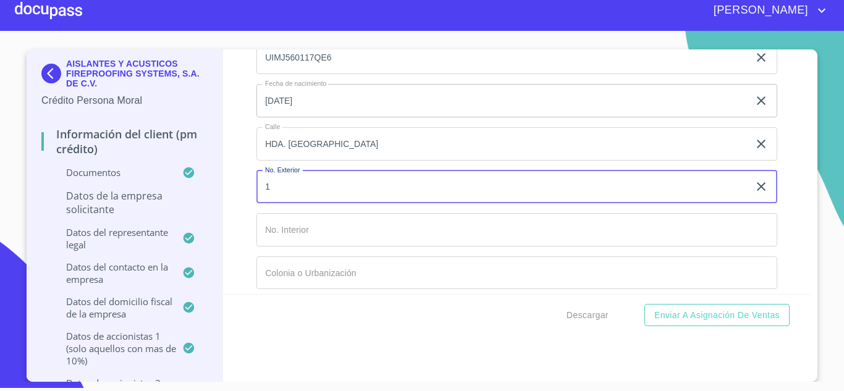
type input "1"
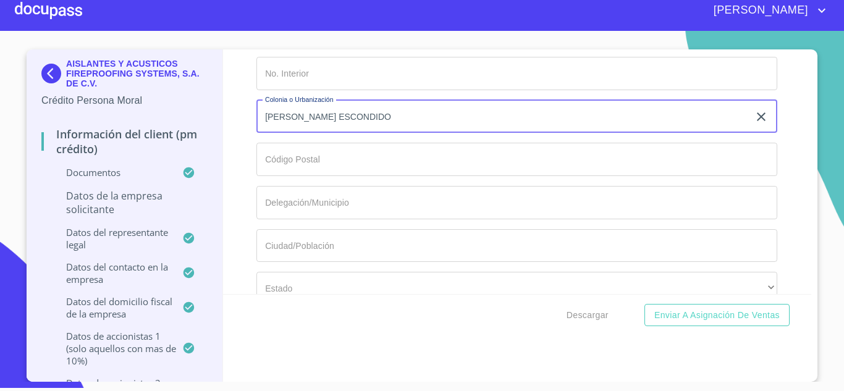
scroll to position [10057, 0]
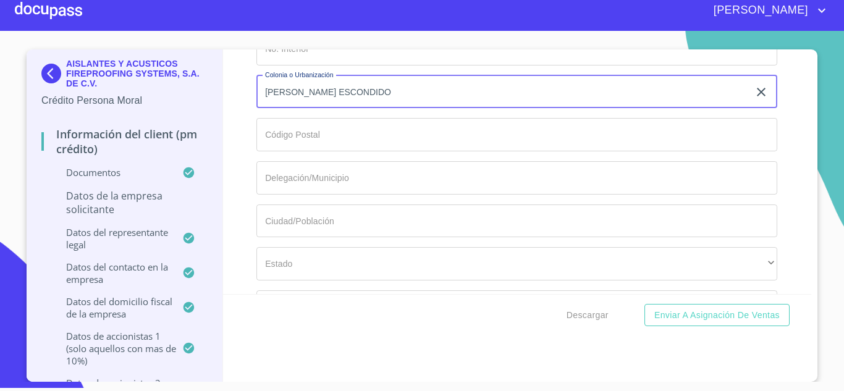
type input "[PERSON_NAME] ESCONDIDO"
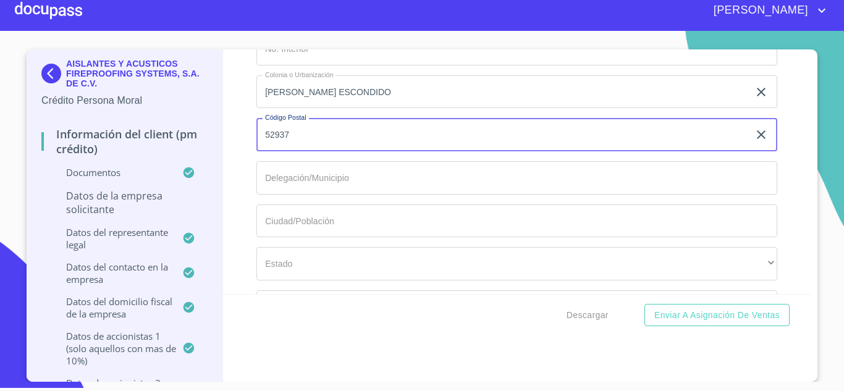
type input "52937"
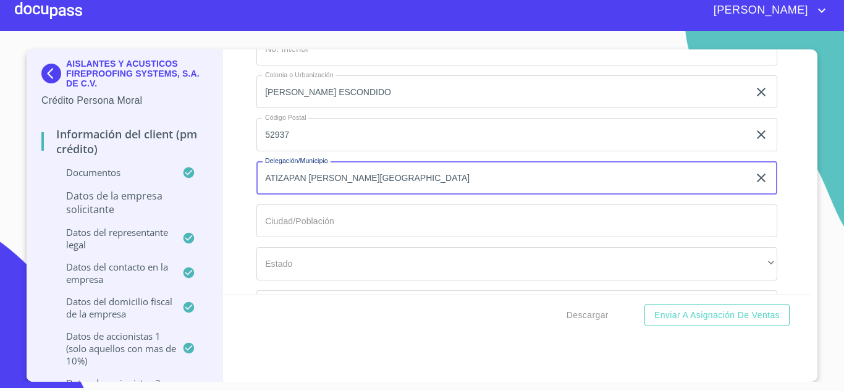
type input "ATIZAPAN [PERSON_NAME][GEOGRAPHIC_DATA]"
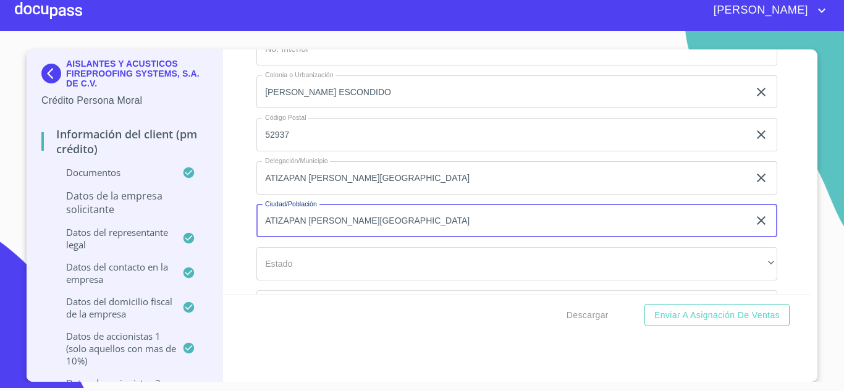
type input "ATIZAPAN [PERSON_NAME][GEOGRAPHIC_DATA]"
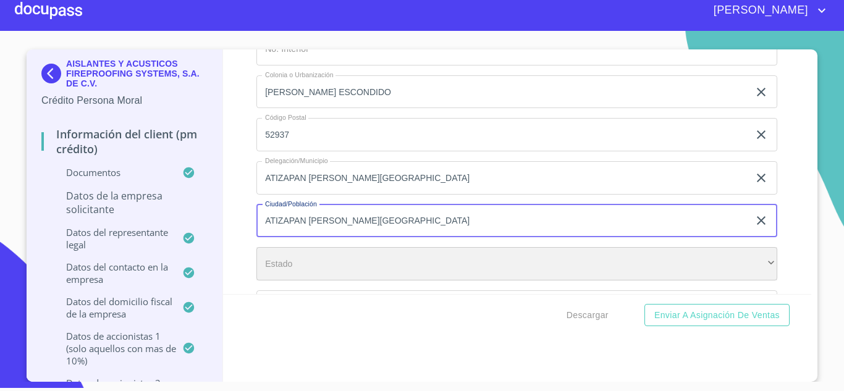
click at [272, 267] on div "​" at bounding box center [516, 263] width 521 height 33
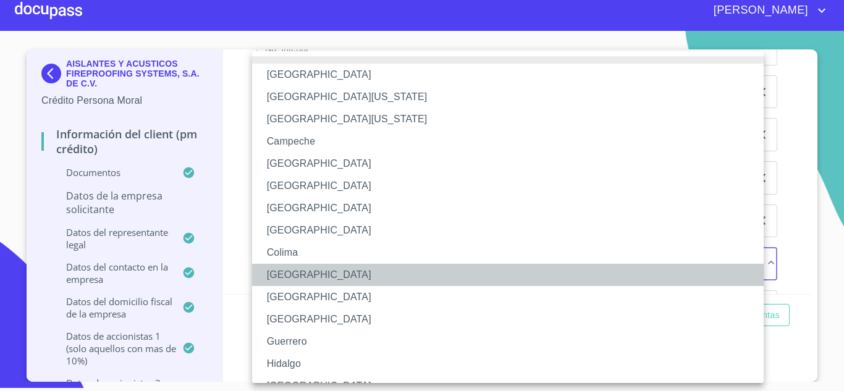
click at [272, 267] on li "[GEOGRAPHIC_DATA]" at bounding box center [512, 275] width 521 height 22
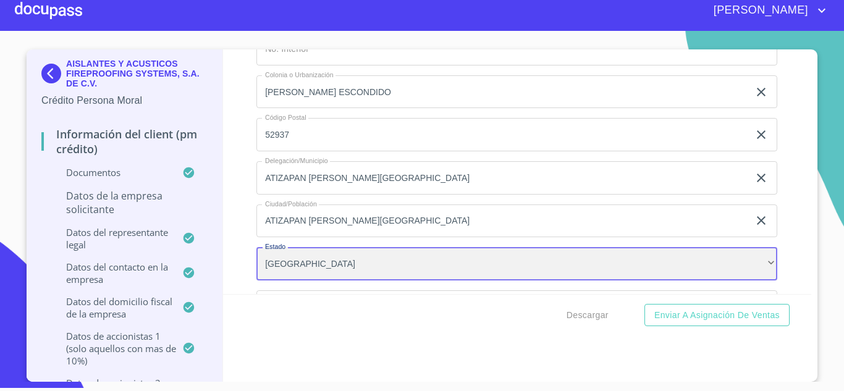
click at [272, 267] on div "[GEOGRAPHIC_DATA]" at bounding box center [516, 263] width 521 height 33
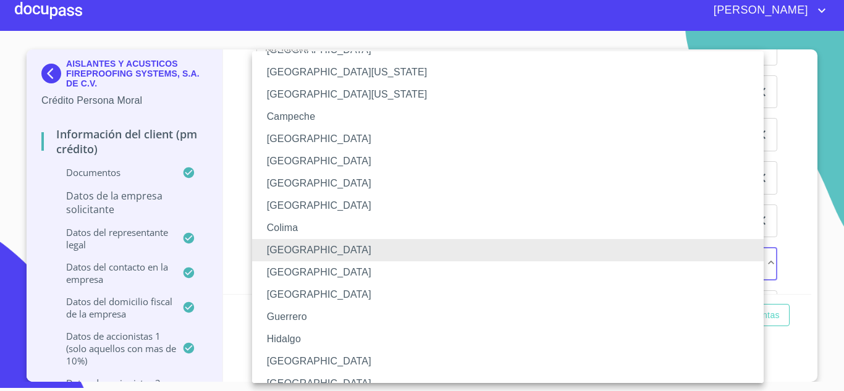
scroll to position [116, 0]
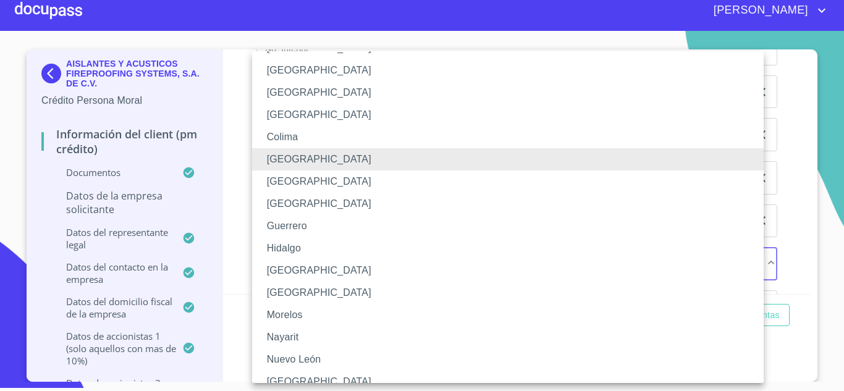
click at [313, 180] on li "[GEOGRAPHIC_DATA]" at bounding box center [512, 182] width 521 height 22
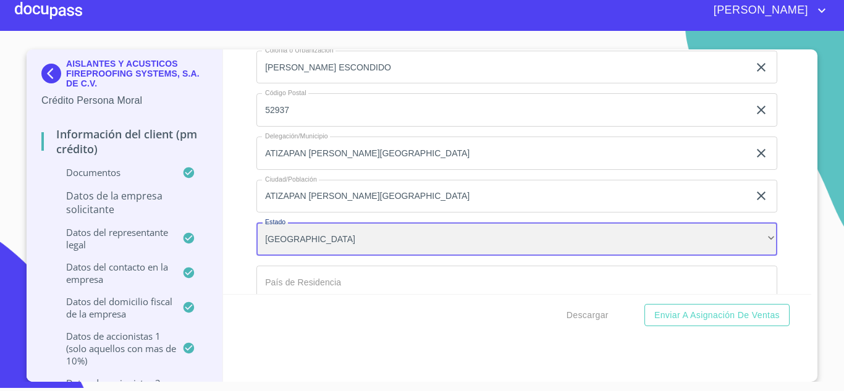
scroll to position [10198, 0]
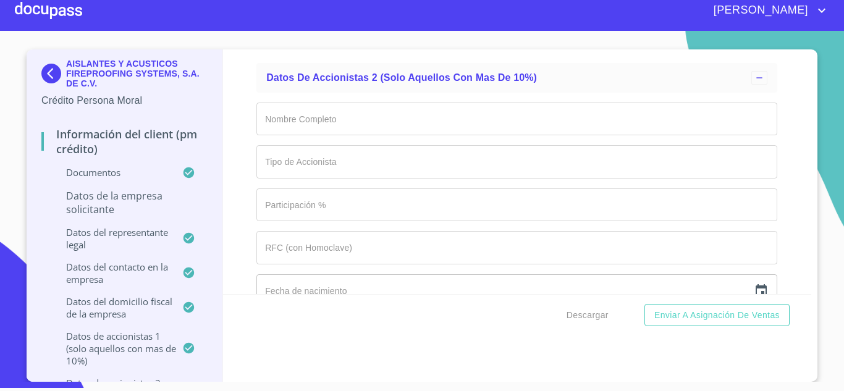
scroll to position [10371, 0]
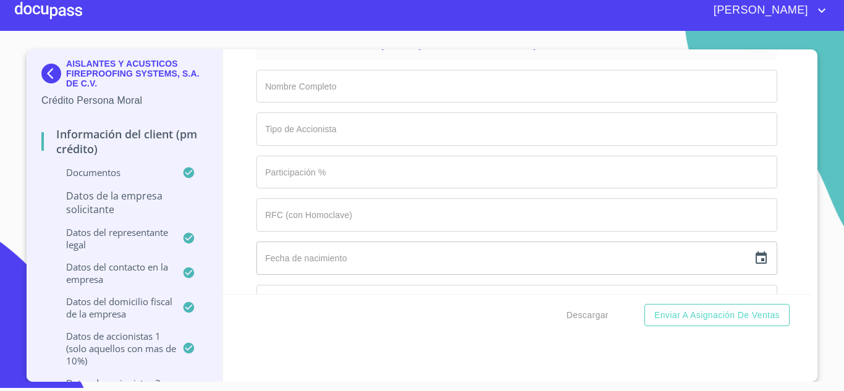
type input "[GEOGRAPHIC_DATA]"
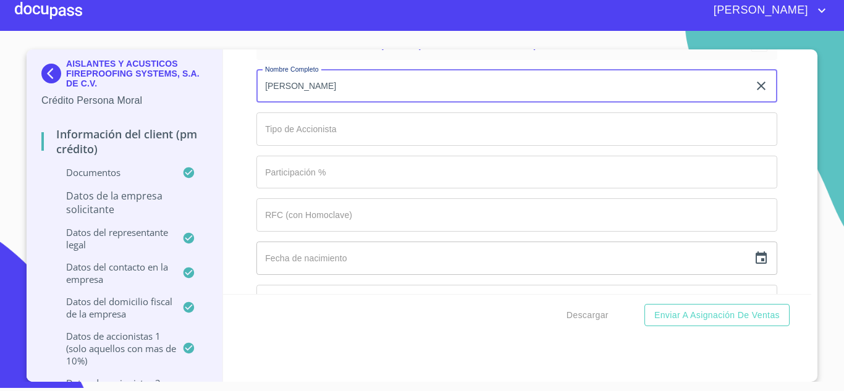
type input "[PERSON_NAME]"
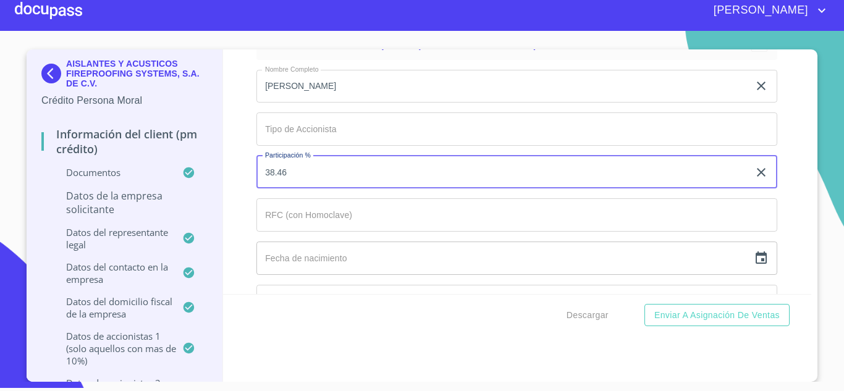
type input "38.46"
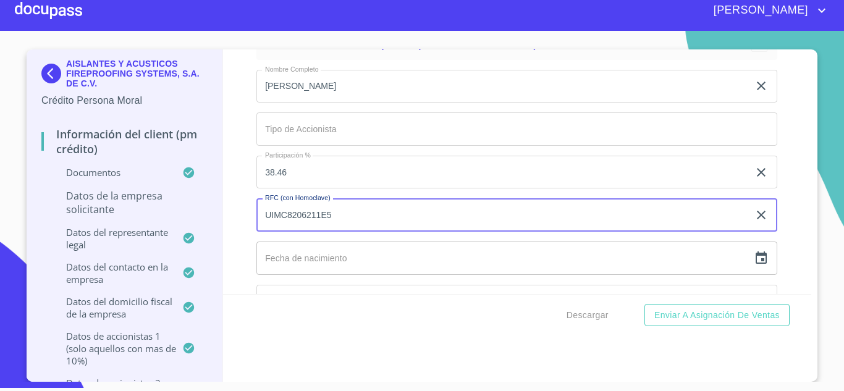
type input "UIMC8206211E5"
click at [754, 261] on icon "button" at bounding box center [761, 258] width 15 height 15
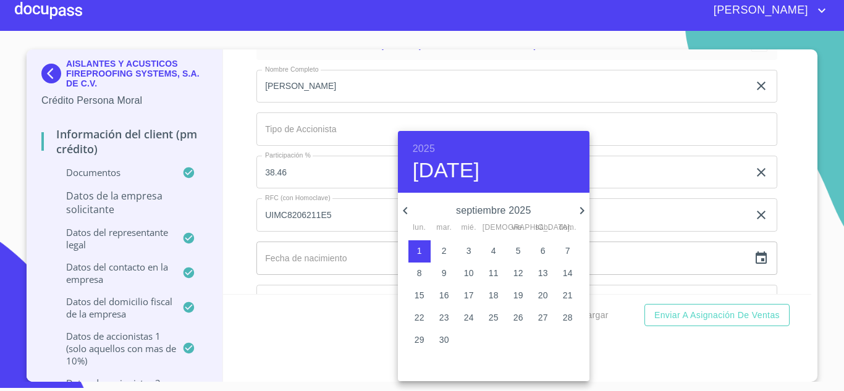
click at [426, 148] on h6 "2025" at bounding box center [424, 148] width 22 height 17
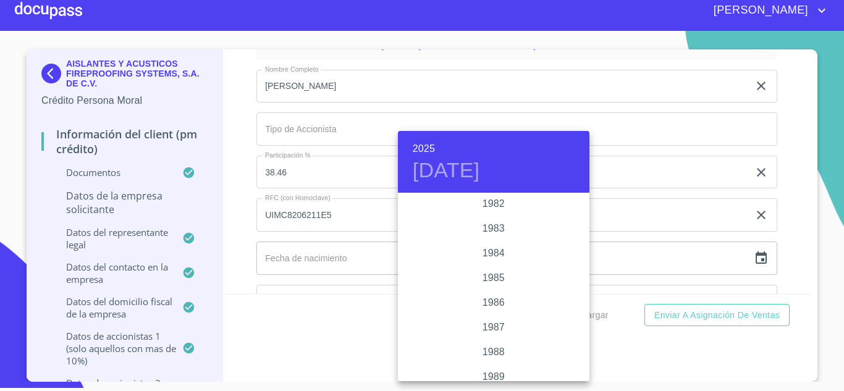
scroll to position [1409, 0]
click at [494, 208] on div "1982" at bounding box center [494, 207] width 192 height 25
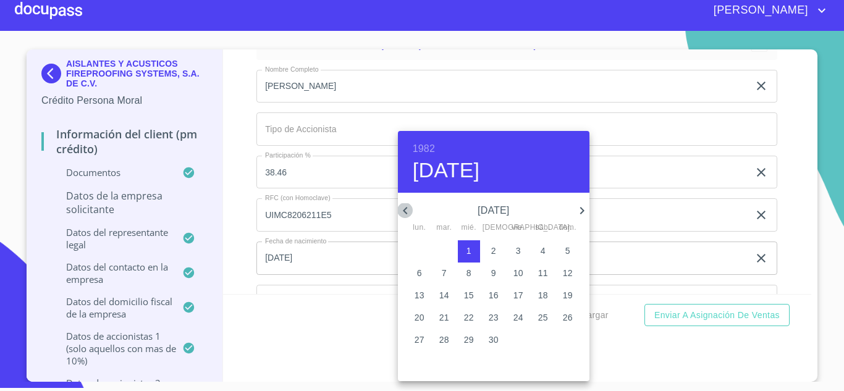
click at [407, 210] on icon "button" at bounding box center [405, 210] width 15 height 15
click at [420, 314] on p "21" at bounding box center [420, 317] width 10 height 12
type input "[DATE]"
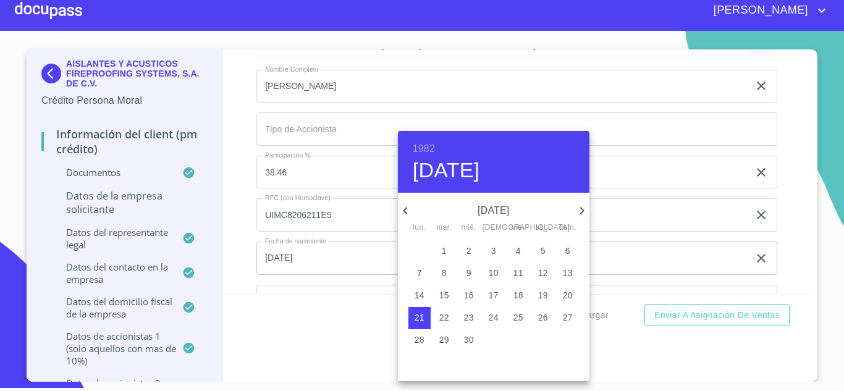
click at [640, 340] on div at bounding box center [422, 195] width 844 height 391
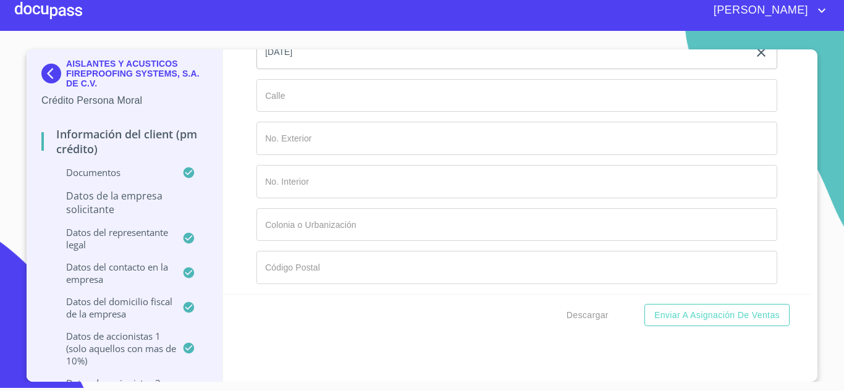
scroll to position [10601, 0]
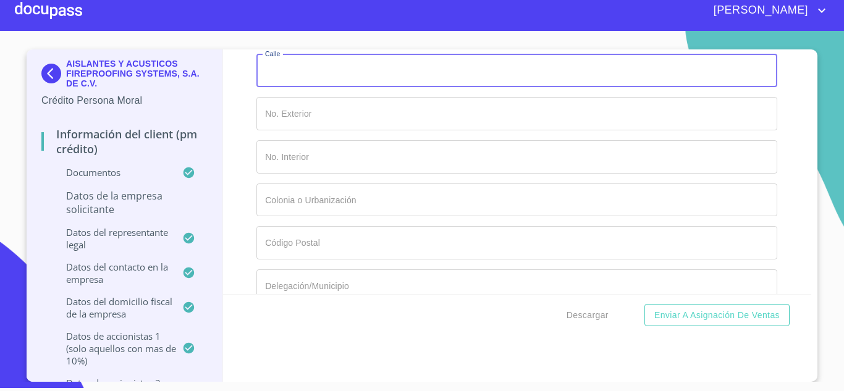
click at [411, 80] on input "Documento de identificación representante legal.   *" at bounding box center [516, 70] width 521 height 33
type input "HDA. [GEOGRAPHIC_DATA]"
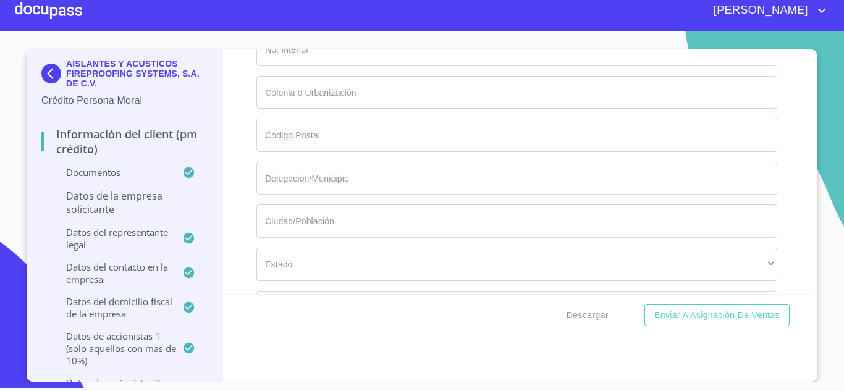
scroll to position [10733, 0]
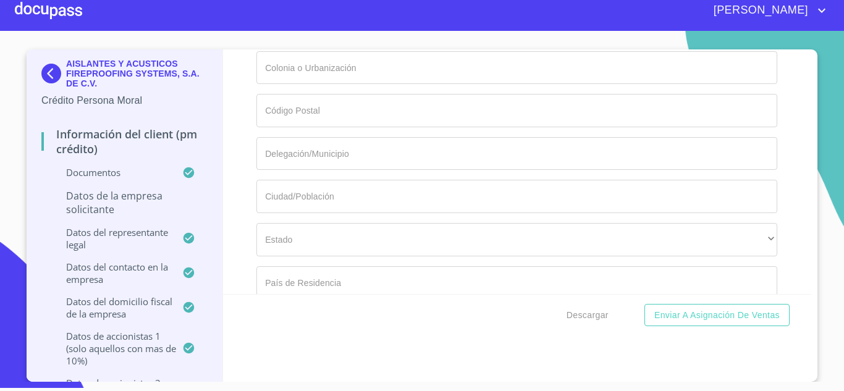
type input "1"
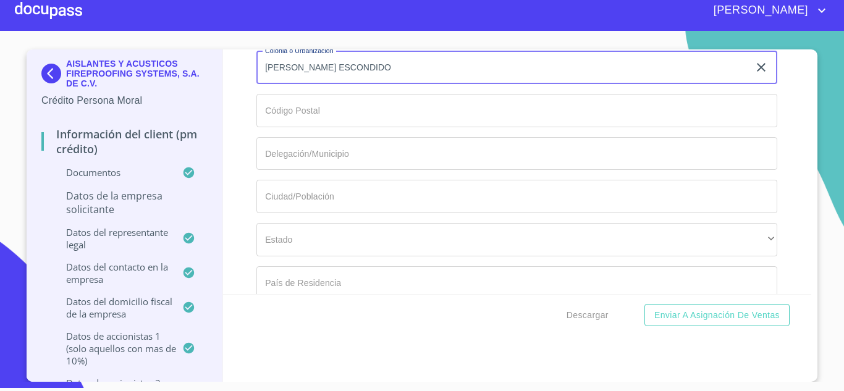
type input "[PERSON_NAME] ESCONDIDO"
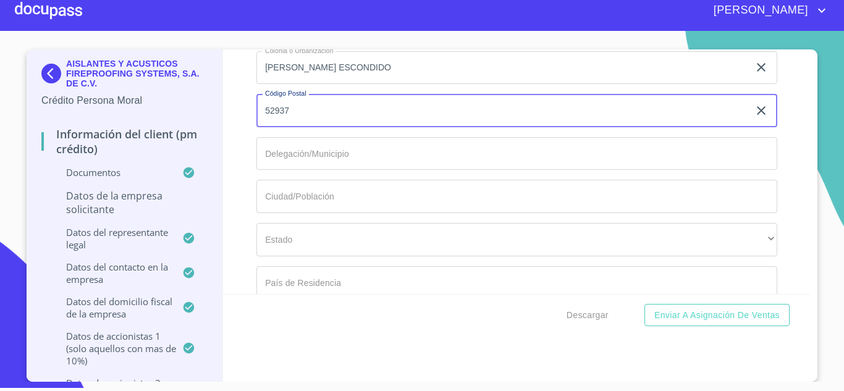
type input "52937"
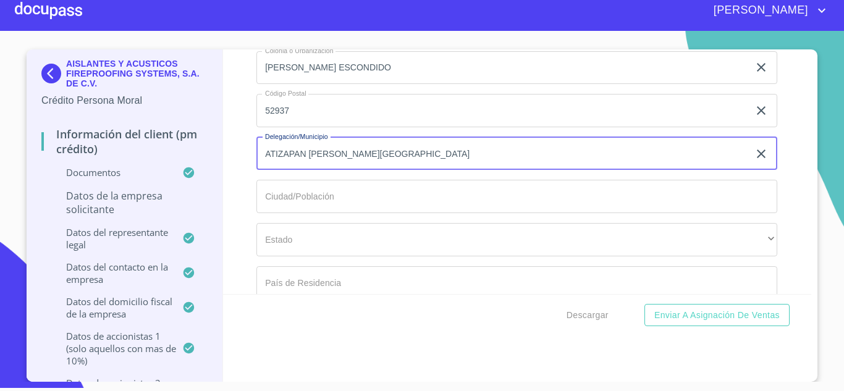
type input "ATIZAPAN [PERSON_NAME][GEOGRAPHIC_DATA]"
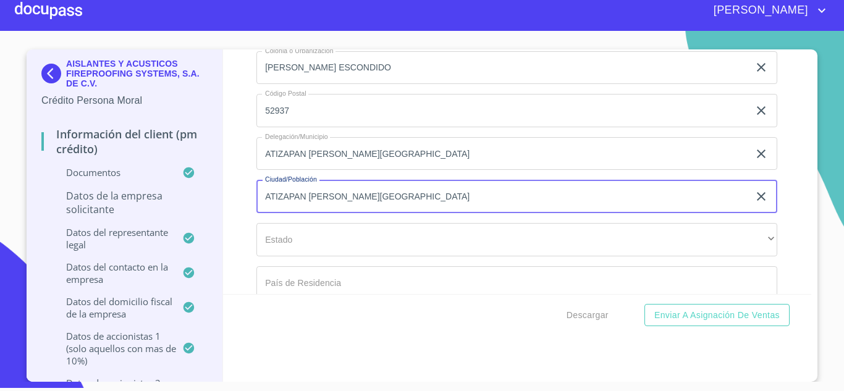
type input "ATIZAPAN [PERSON_NAME][GEOGRAPHIC_DATA]"
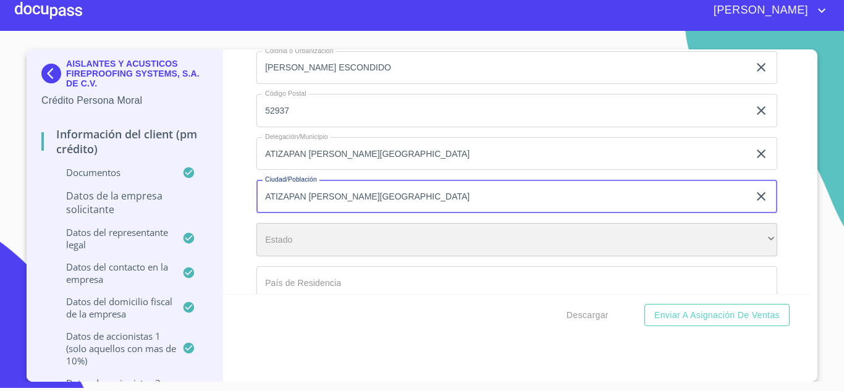
click at [307, 241] on div "​" at bounding box center [516, 239] width 521 height 33
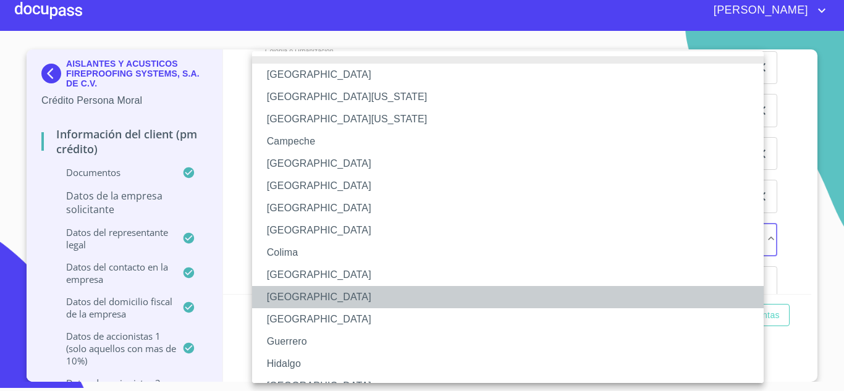
click at [318, 297] on li "[GEOGRAPHIC_DATA]" at bounding box center [512, 297] width 521 height 22
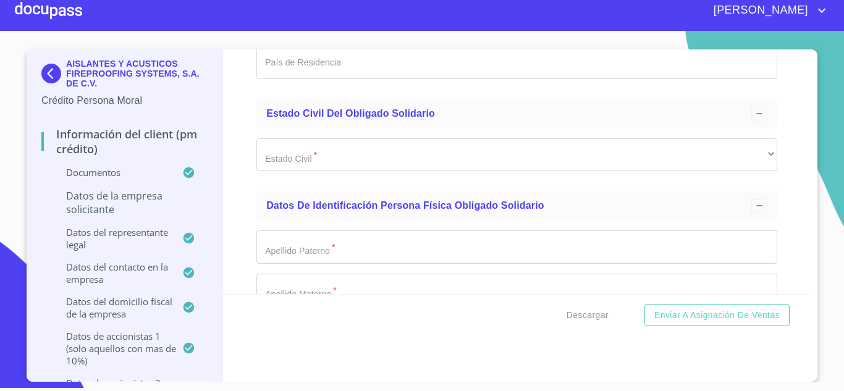
scroll to position [12306, 0]
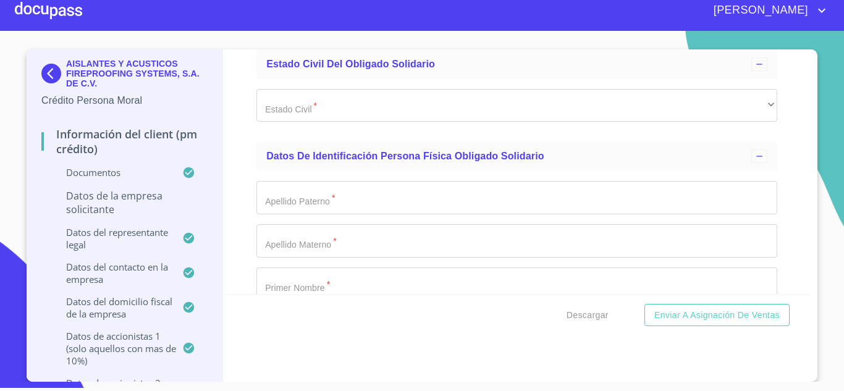
type input "[GEOGRAPHIC_DATA]"
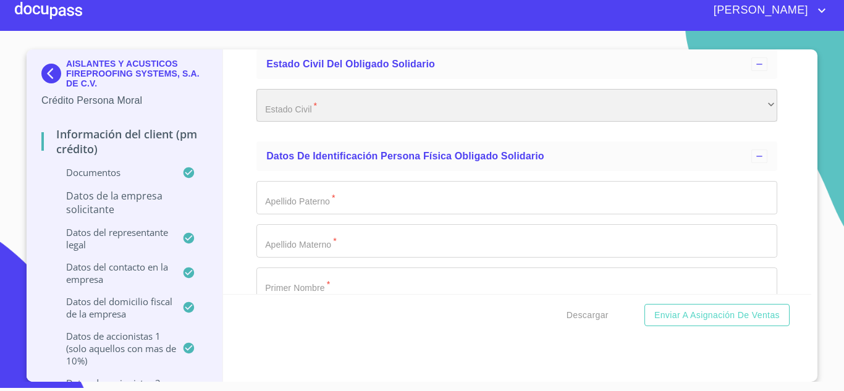
click at [339, 112] on div "​" at bounding box center [516, 105] width 521 height 33
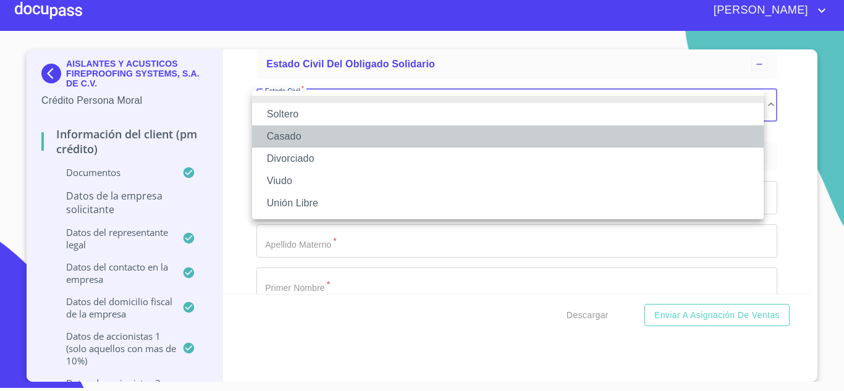
click at [287, 138] on li "Casado" at bounding box center [508, 136] width 512 height 22
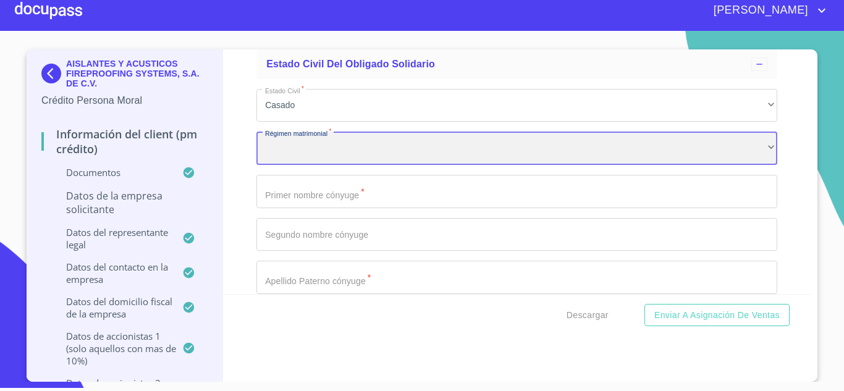
click at [326, 153] on div "​" at bounding box center [516, 148] width 521 height 33
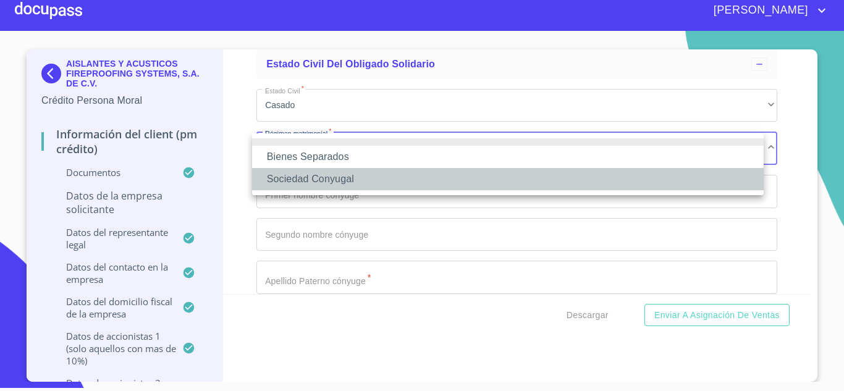
click at [325, 184] on li "Sociedad Conyugal" at bounding box center [508, 179] width 512 height 22
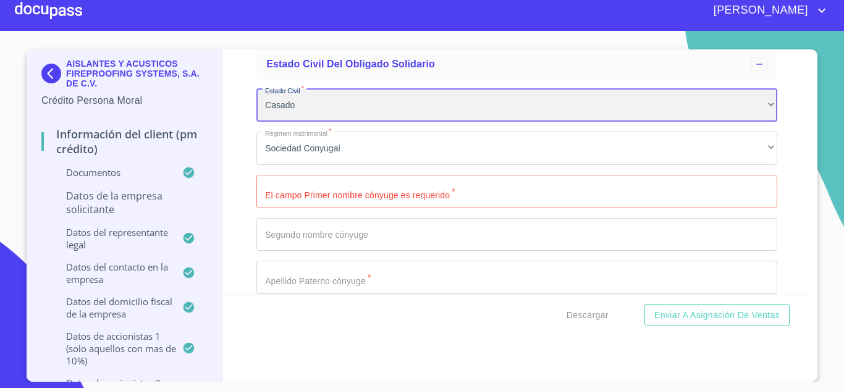
click at [350, 101] on div "Casado" at bounding box center [516, 105] width 521 height 33
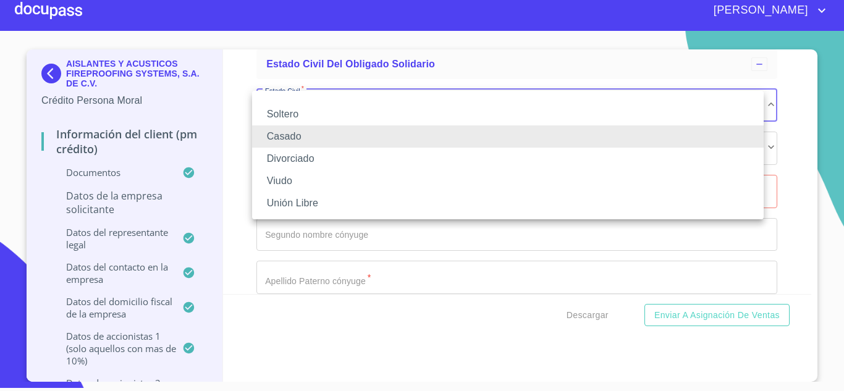
click at [800, 290] on div at bounding box center [422, 195] width 844 height 391
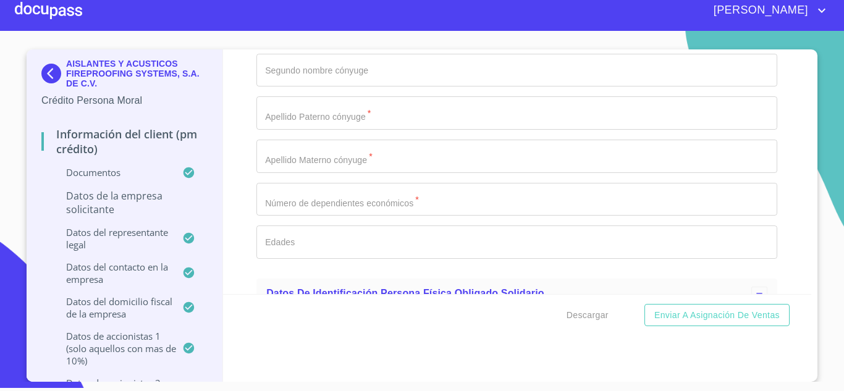
scroll to position [12479, 0]
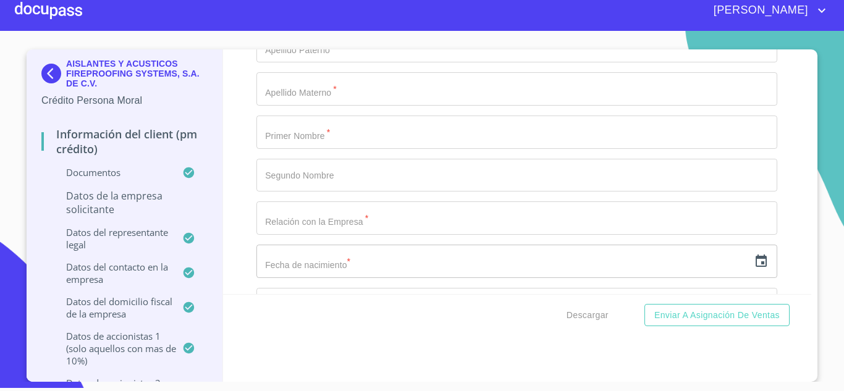
scroll to position [12784, 0]
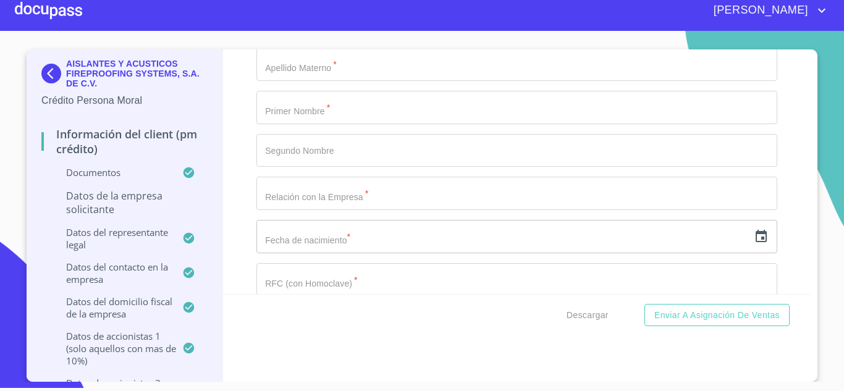
type input "0"
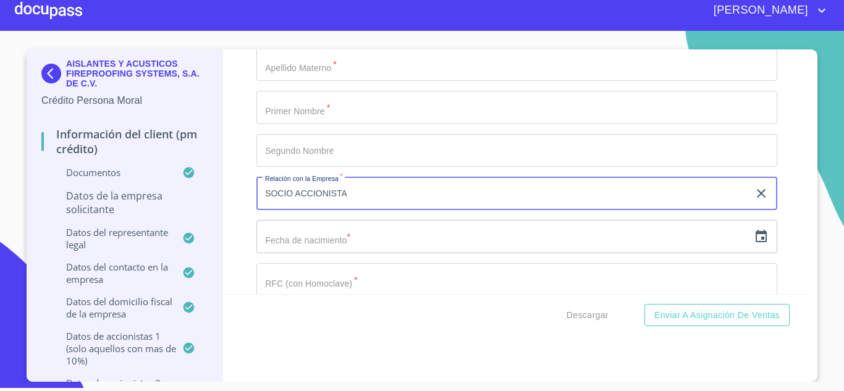
type input "SOCIO ACCIONISTA"
click at [754, 238] on icon "button" at bounding box center [761, 236] width 15 height 15
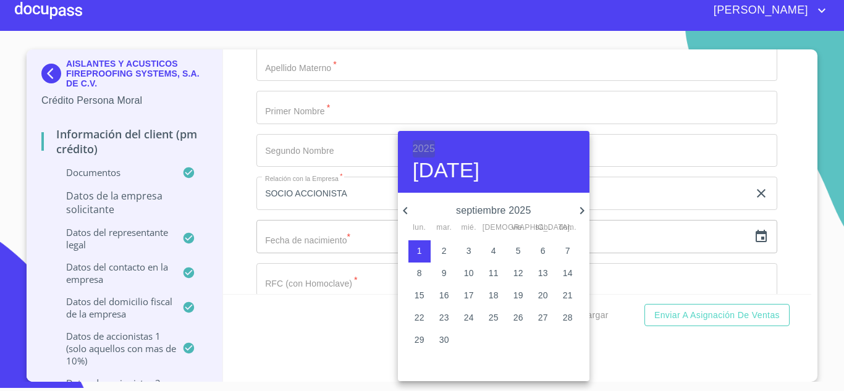
click at [422, 146] on h6 "2025" at bounding box center [424, 148] width 22 height 17
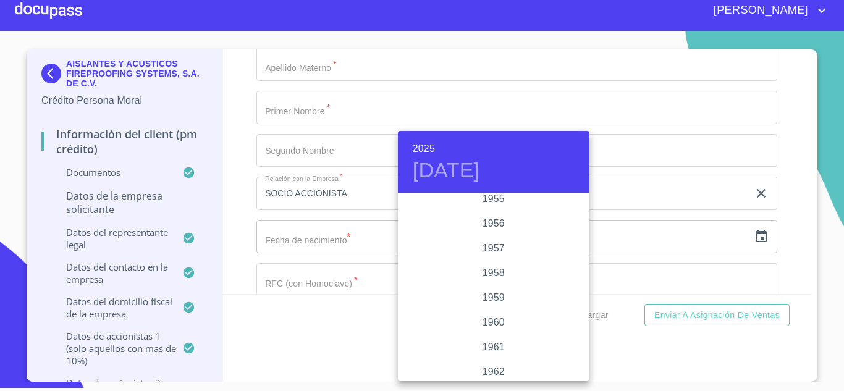
scroll to position [733, 0]
click at [504, 236] on div "1956" at bounding box center [494, 239] width 192 height 25
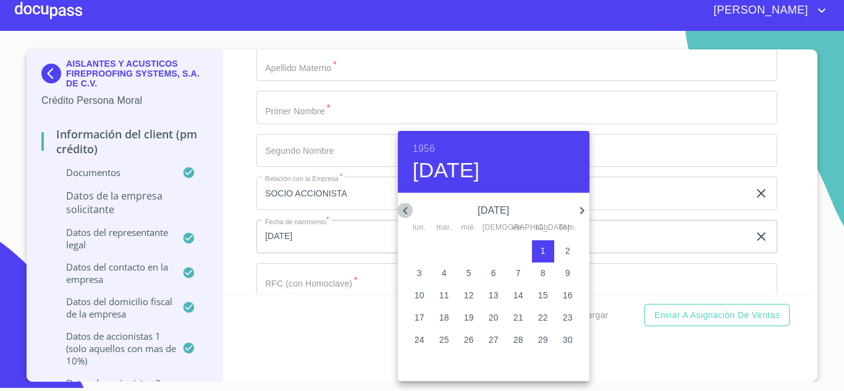
click at [405, 212] on icon "button" at bounding box center [405, 210] width 4 height 7
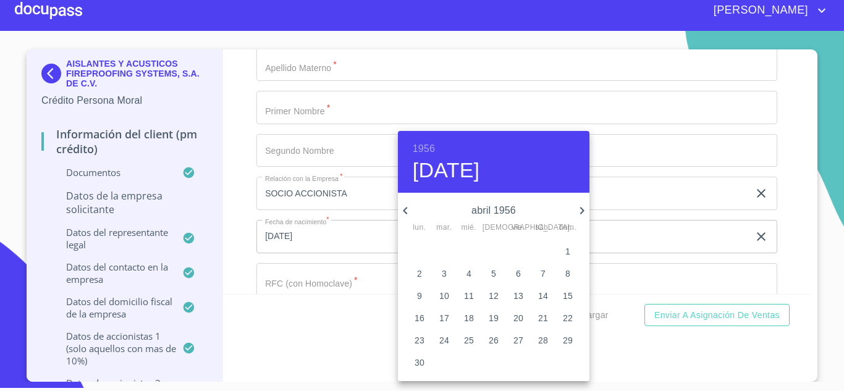
click at [405, 212] on icon "button" at bounding box center [405, 210] width 4 height 7
click at [444, 319] on p "17" at bounding box center [444, 317] width 10 height 12
type input "[DATE]"
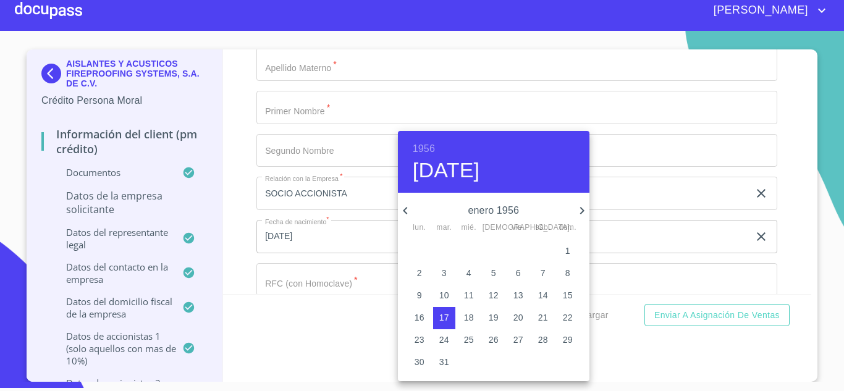
click at [348, 279] on div at bounding box center [422, 195] width 844 height 391
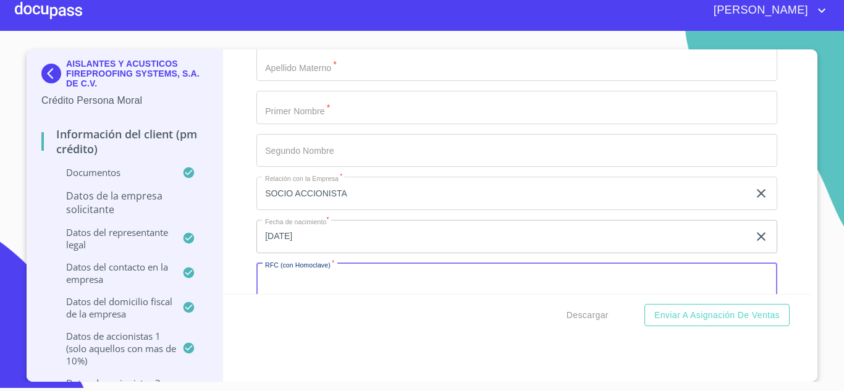
click at [348, 279] on input "Documento de identificación representante legal.   *" at bounding box center [516, 279] width 521 height 33
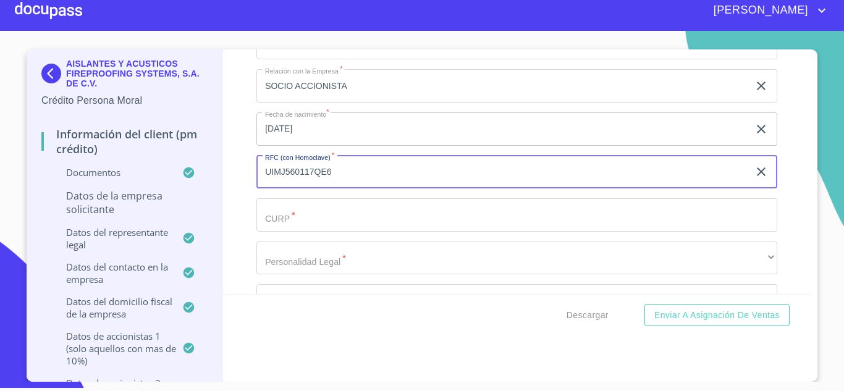
scroll to position [12916, 0]
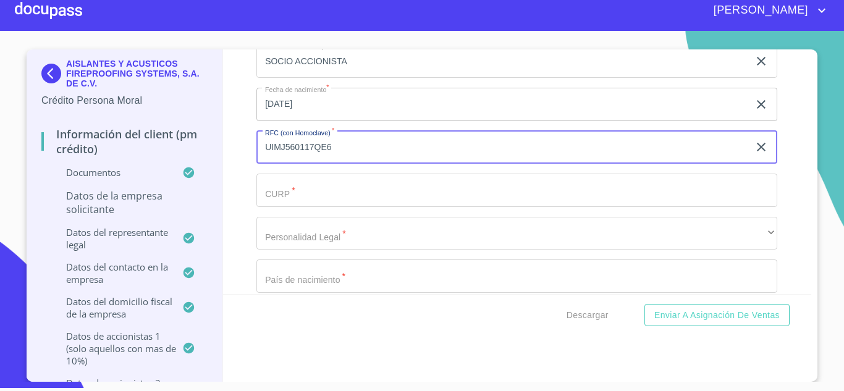
type input "UIMJ560117QE6"
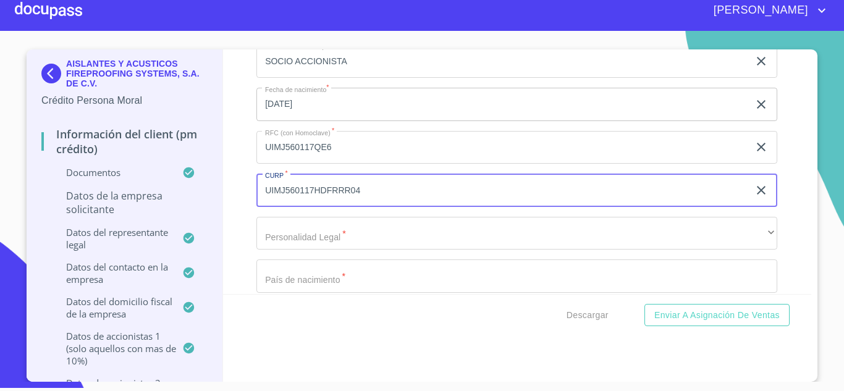
type input "UIMJ560117HDFRRR04"
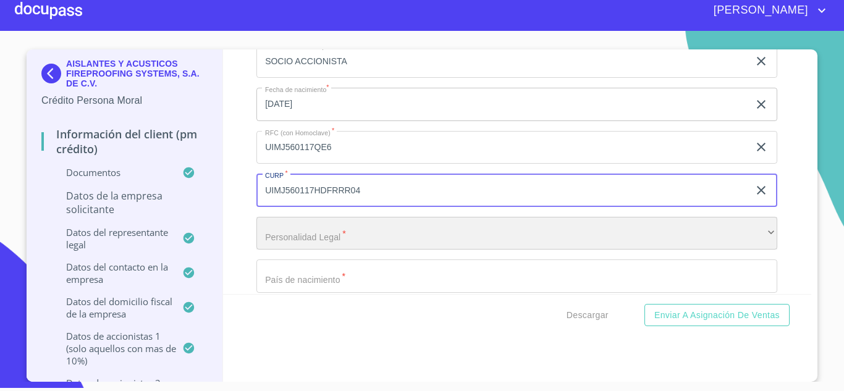
click at [273, 235] on div "​" at bounding box center [516, 233] width 521 height 33
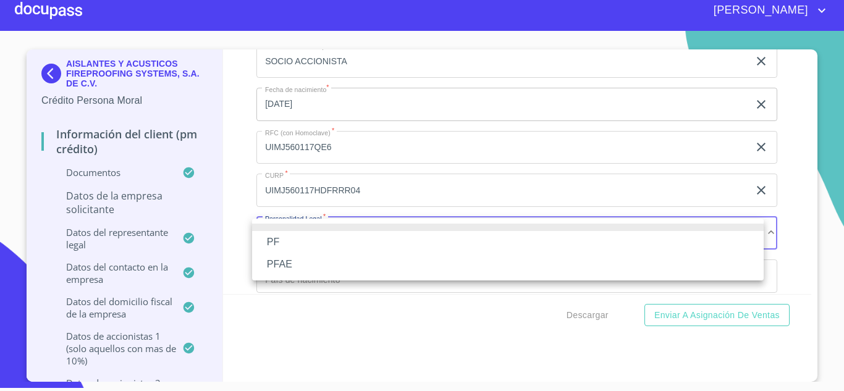
click at [292, 264] on li "PFAE" at bounding box center [508, 264] width 512 height 22
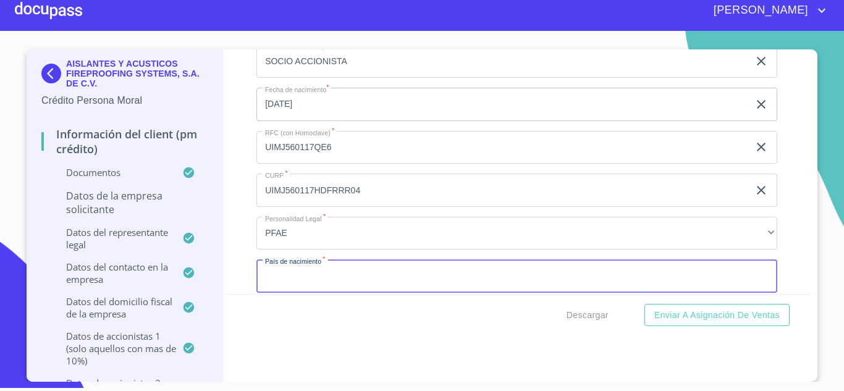
click at [303, 281] on input "Documento de identificación representante legal.   *" at bounding box center [516, 275] width 521 height 33
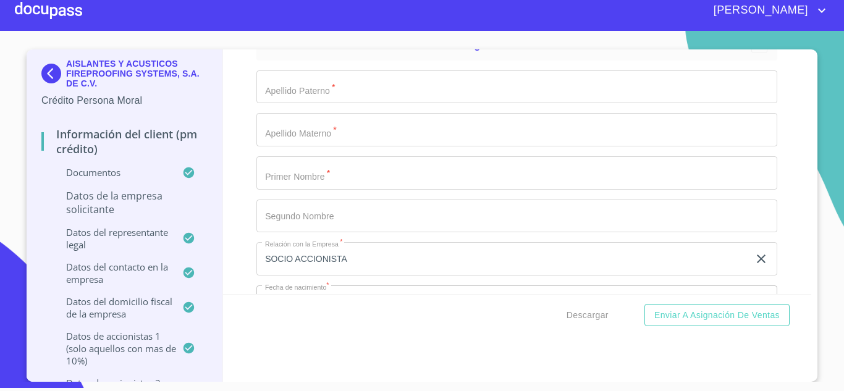
scroll to position [12677, 0]
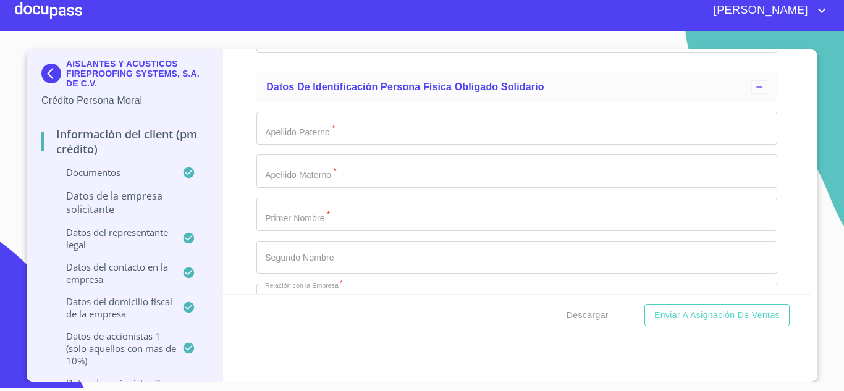
type input "[GEOGRAPHIC_DATA]"
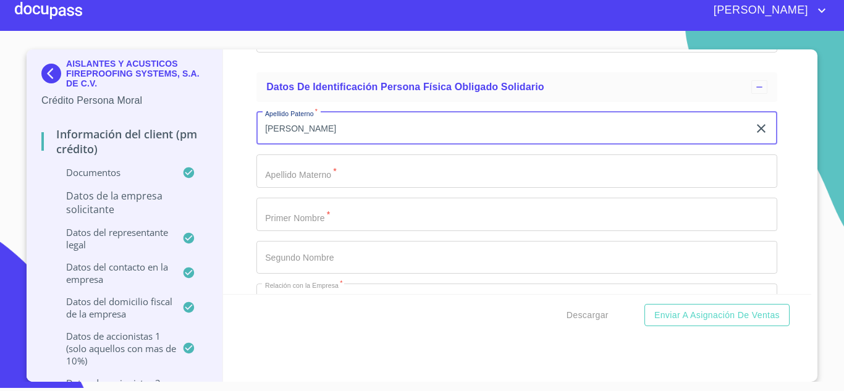
type input "[PERSON_NAME]"
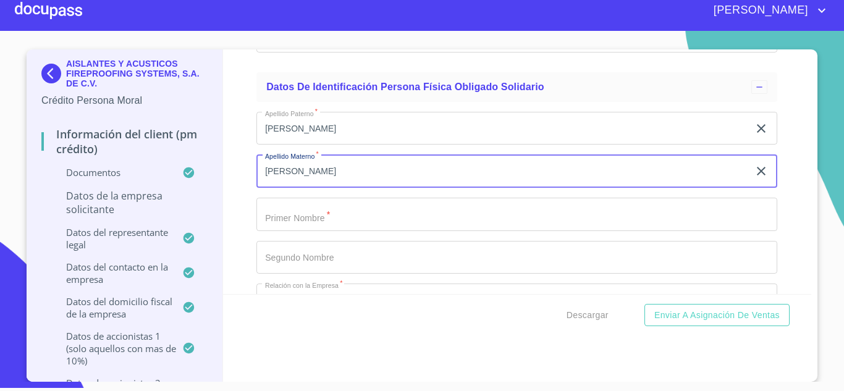
type input "[PERSON_NAME]"
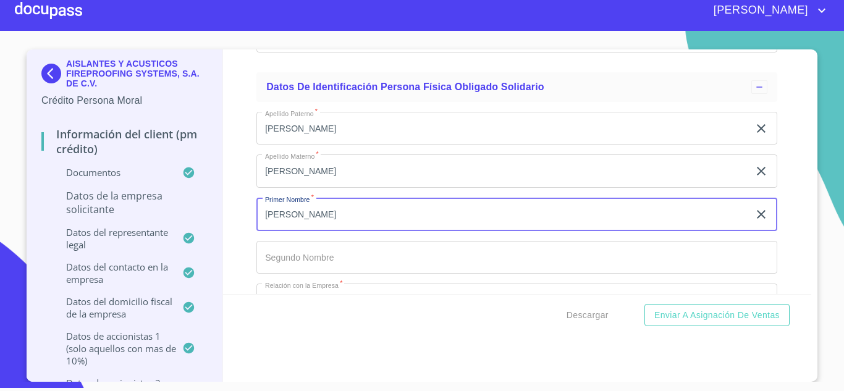
type input "[PERSON_NAME]"
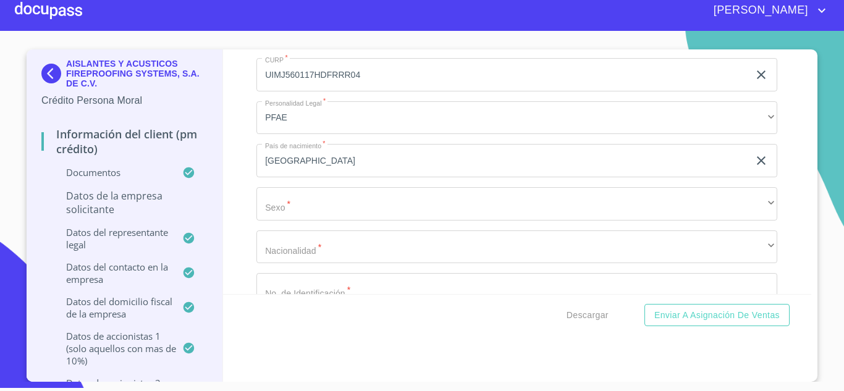
scroll to position [13057, 0]
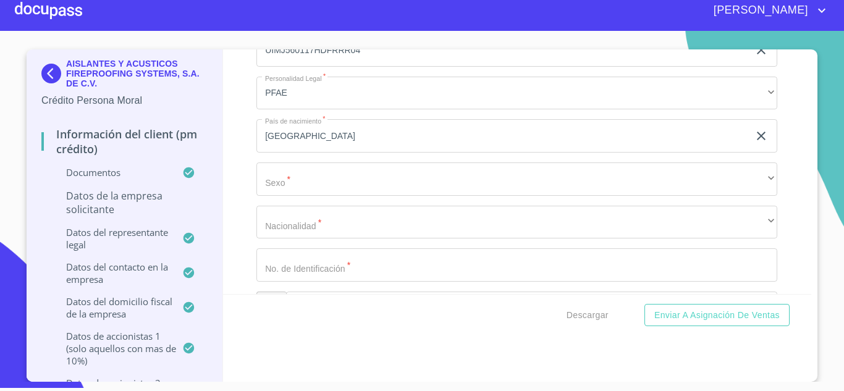
type input "FRANCISCO"
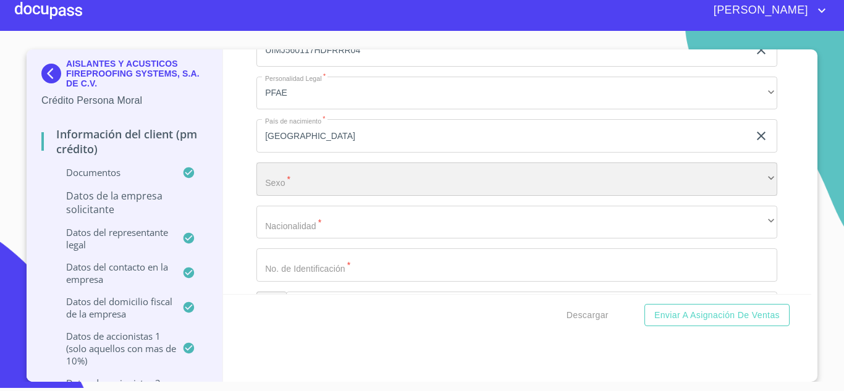
click at [368, 184] on div "​" at bounding box center [516, 178] width 521 height 33
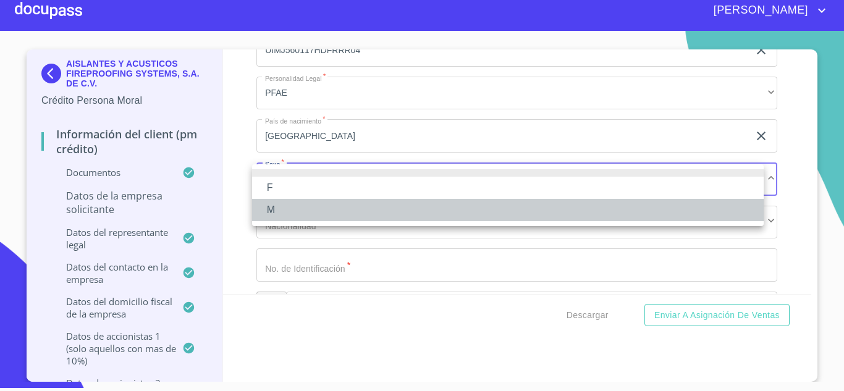
click at [344, 212] on li "M" at bounding box center [508, 210] width 512 height 22
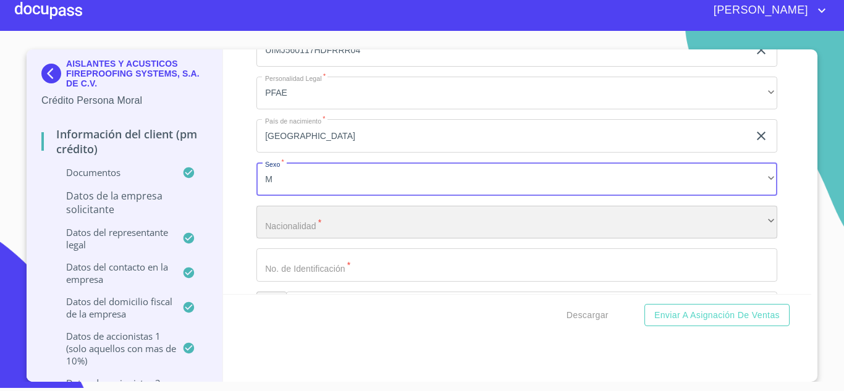
click at [335, 225] on div "​" at bounding box center [516, 222] width 521 height 33
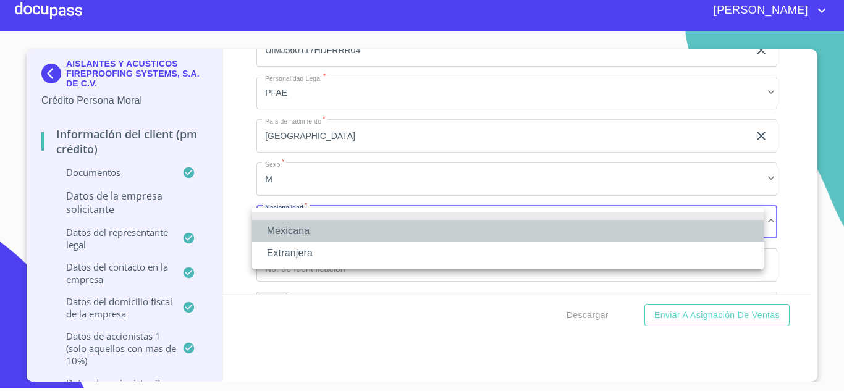
click at [332, 232] on li "Mexicana" at bounding box center [508, 231] width 512 height 22
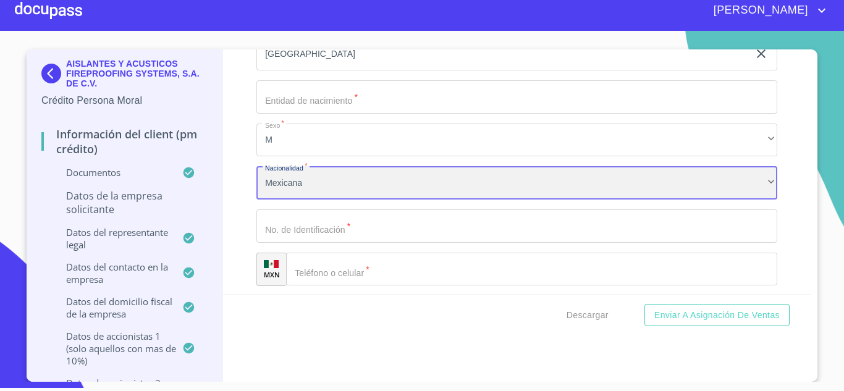
scroll to position [13180, 0]
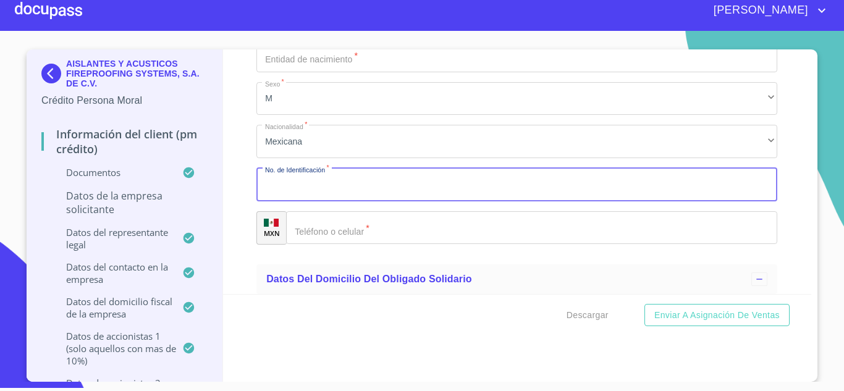
click at [292, 185] on input "Documento de identificación representante legal.   *" at bounding box center [516, 184] width 521 height 33
type input "G83965211"
click at [358, 217] on input "Documento de identificación representante legal.   *" at bounding box center [531, 227] width 491 height 33
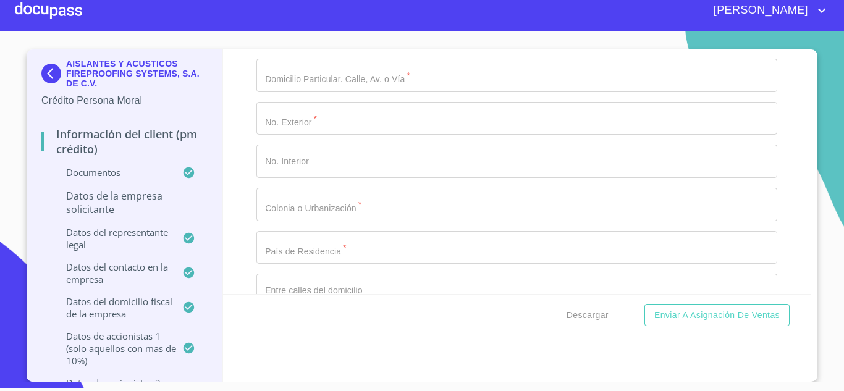
scroll to position [13476, 0]
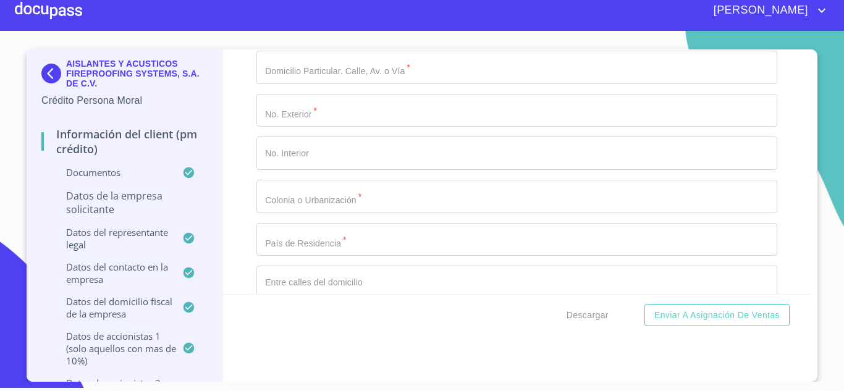
type input "[PHONE_NUMBER]"
click at [809, 162] on div "AISLANTES Y ACUSTICOS FIREPROOFING SYSTEMS, S.A. DE C.V. Crédito Persona Moral …" at bounding box center [422, 215] width 791 height 332
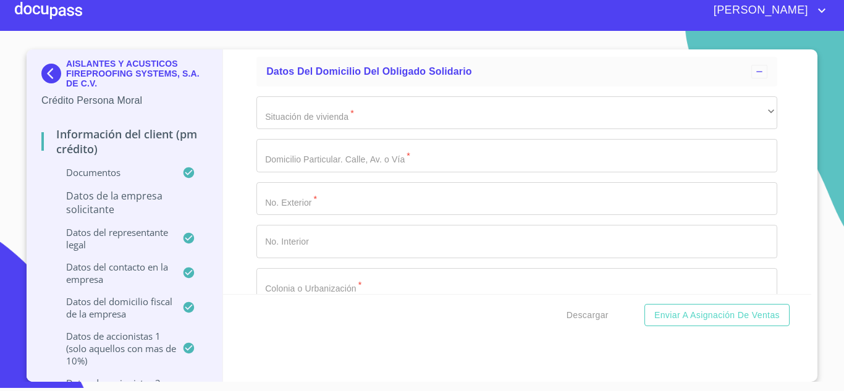
scroll to position [13363, 0]
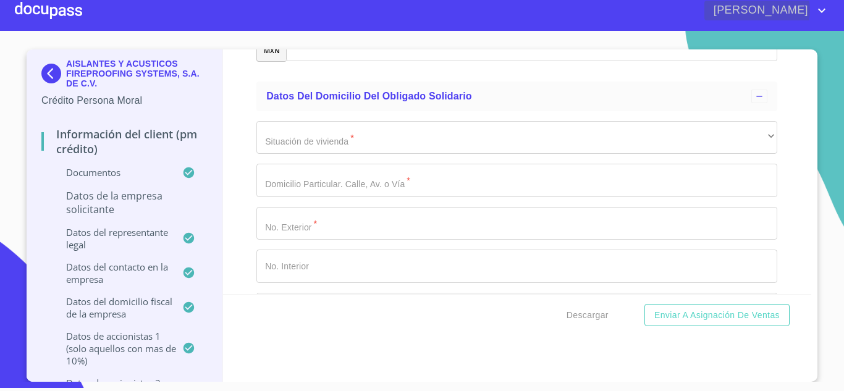
click at [821, 10] on icon "account of current user" at bounding box center [821, 10] width 15 height 15
click at [809, 25] on li "Salir" at bounding box center [809, 26] width 40 height 22
